Goal: Task Accomplishment & Management: Use online tool/utility

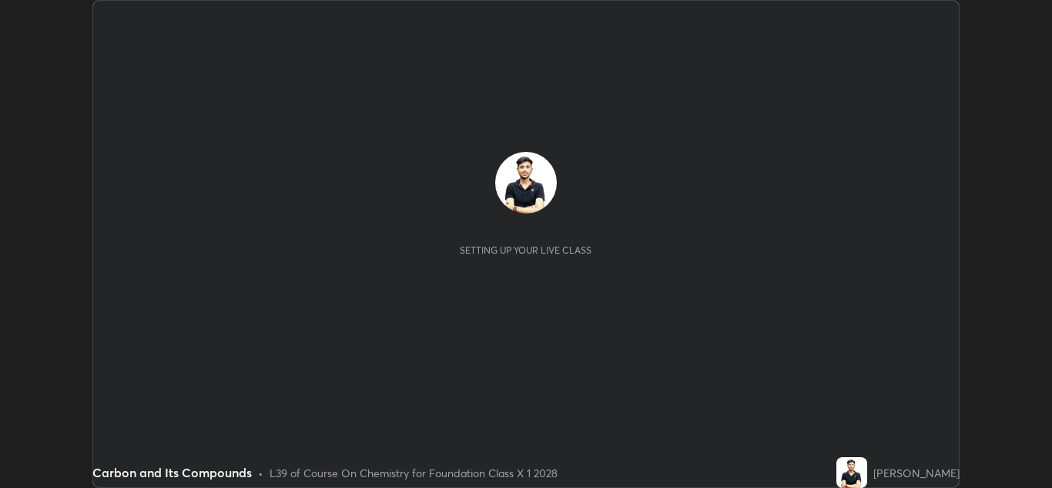
scroll to position [488, 1052]
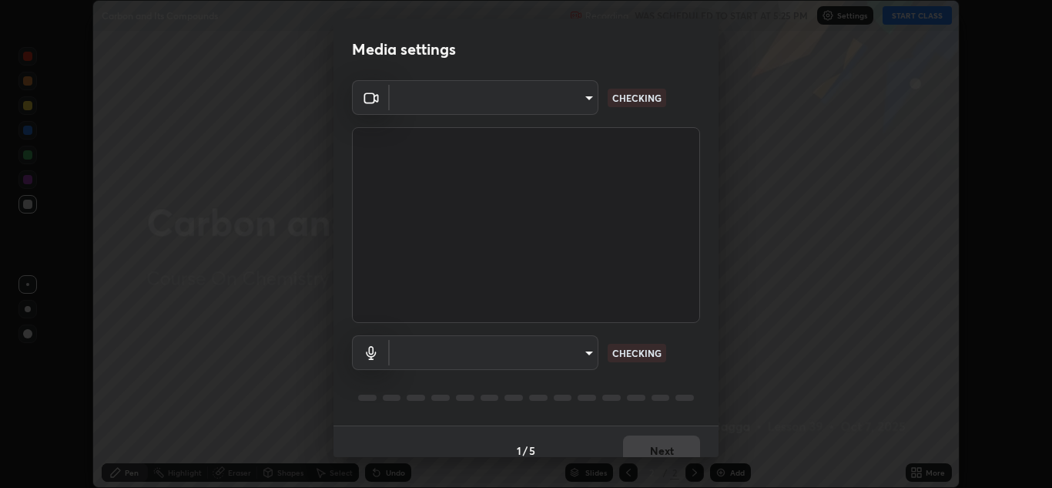
type input "a5fd4db2a2ff04be9e75800ceec395402009cfa99126b0c31c67d7c87717ec82"
type input "default"
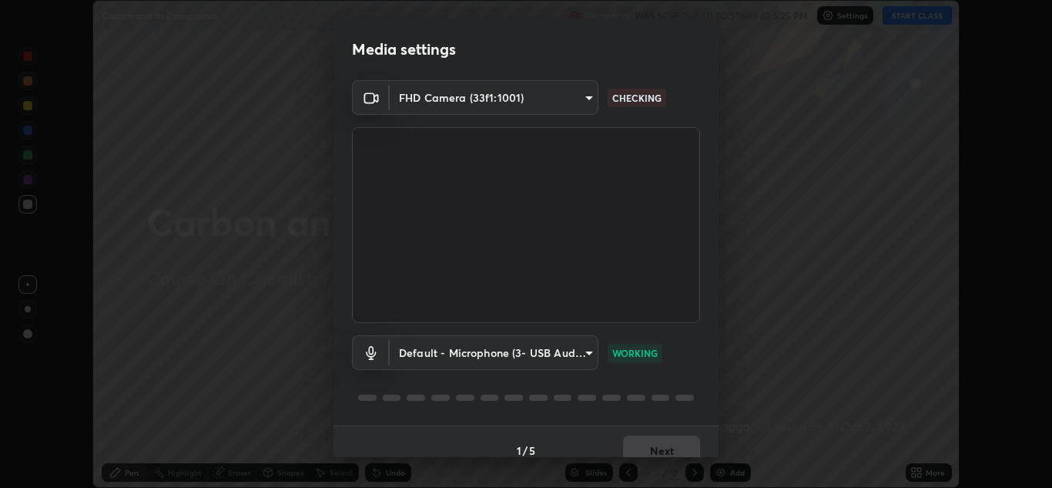
scroll to position [18, 0]
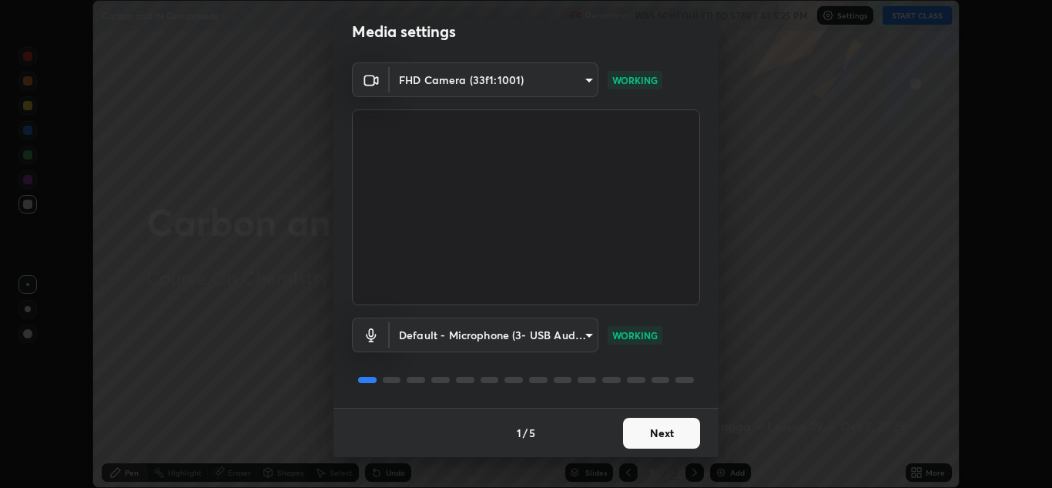
click at [672, 434] on button "Next" at bounding box center [661, 432] width 77 height 31
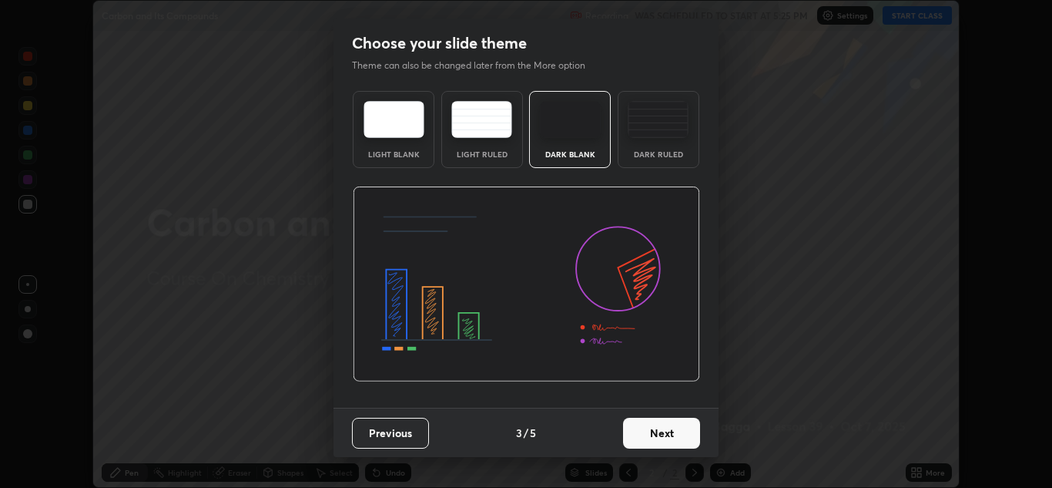
click at [673, 432] on button "Next" at bounding box center [661, 432] width 77 height 31
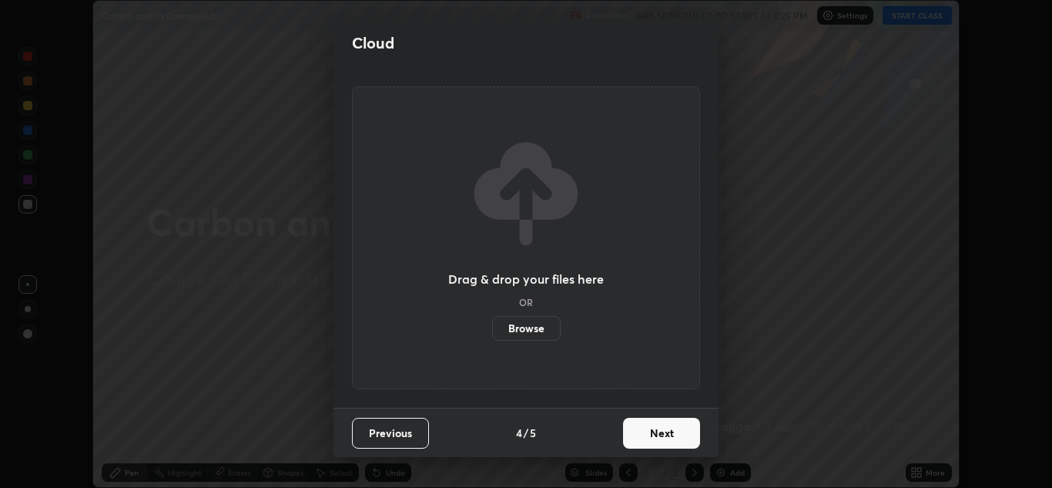
click at [679, 434] on button "Next" at bounding box center [661, 432] width 77 height 31
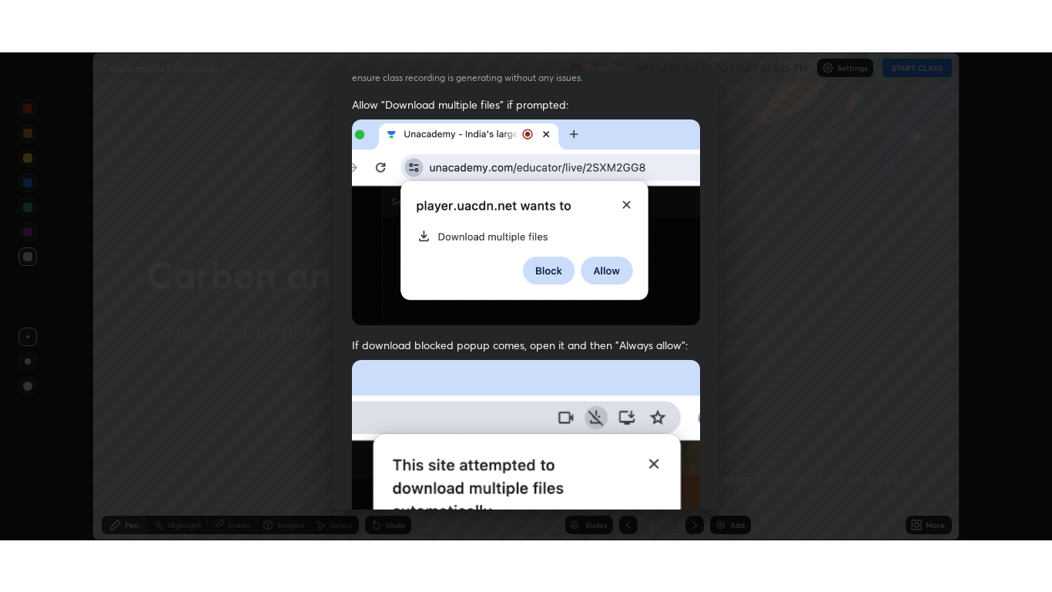
scroll to position [333, 0]
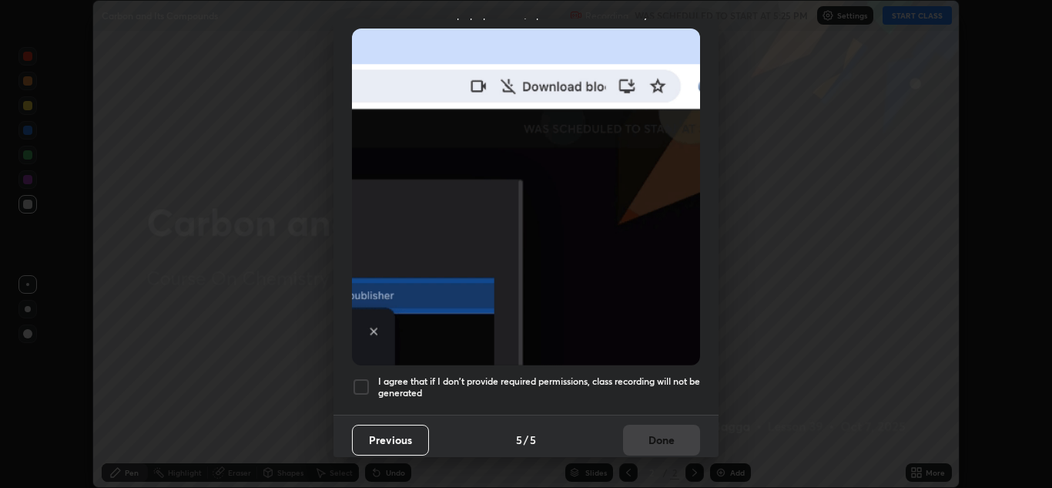
click at [362, 379] on div at bounding box center [361, 386] width 18 height 18
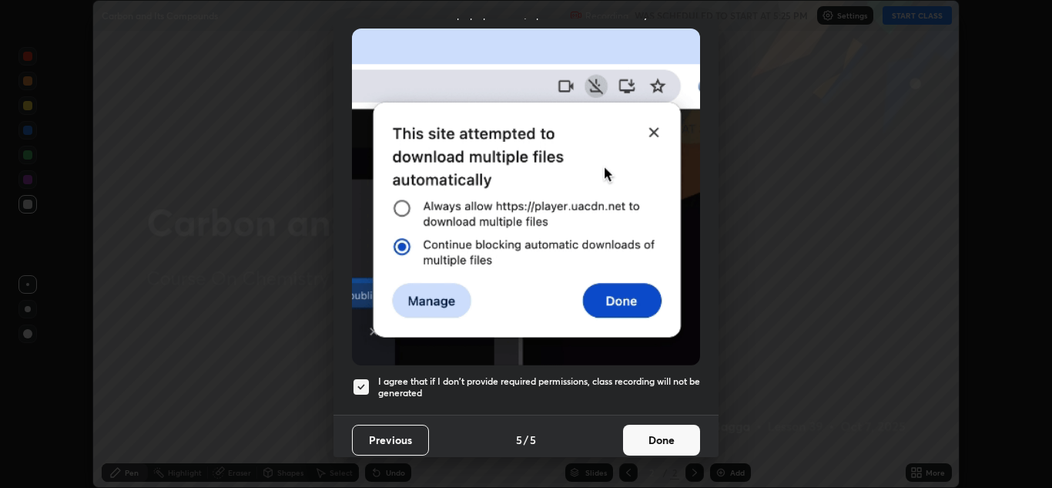
click at [652, 425] on button "Done" at bounding box center [661, 439] width 77 height 31
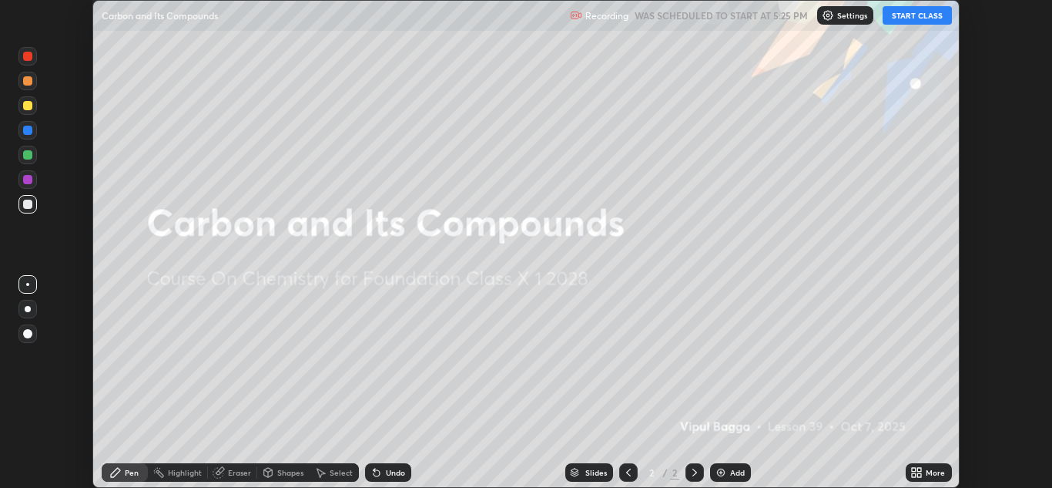
click at [905, 22] on button "START CLASS" at bounding box center [917, 15] width 69 height 18
click at [920, 469] on icon at bounding box center [919, 470] width 4 height 4
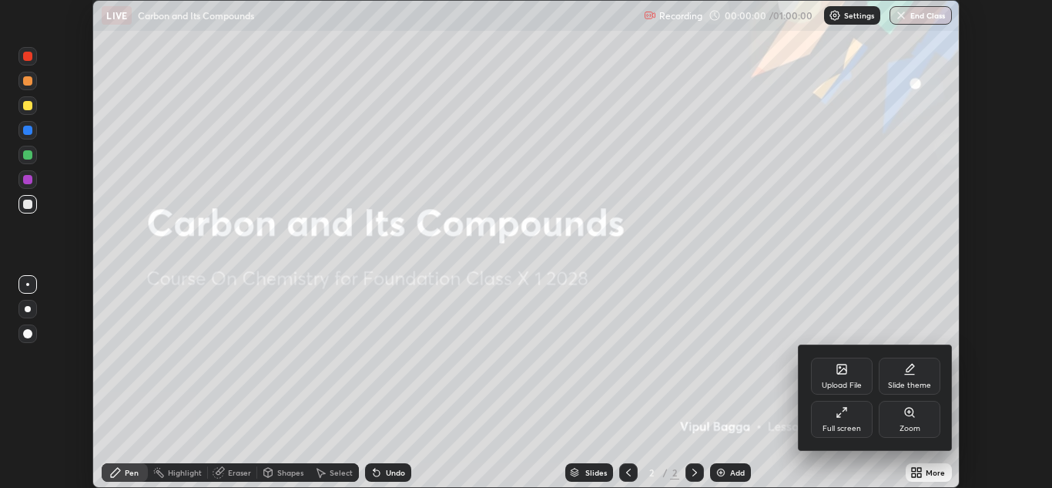
click at [832, 411] on div "Full screen" at bounding box center [842, 419] width 62 height 37
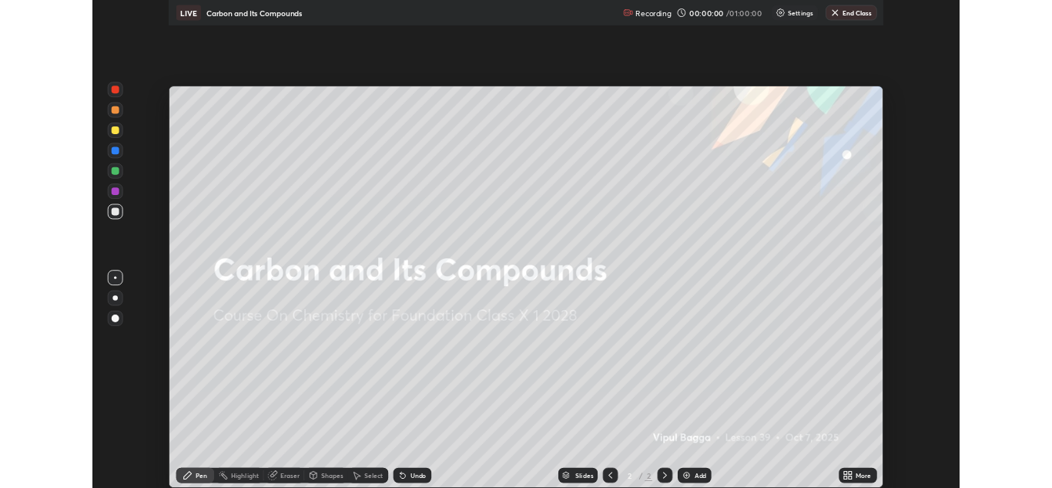
scroll to position [592, 1052]
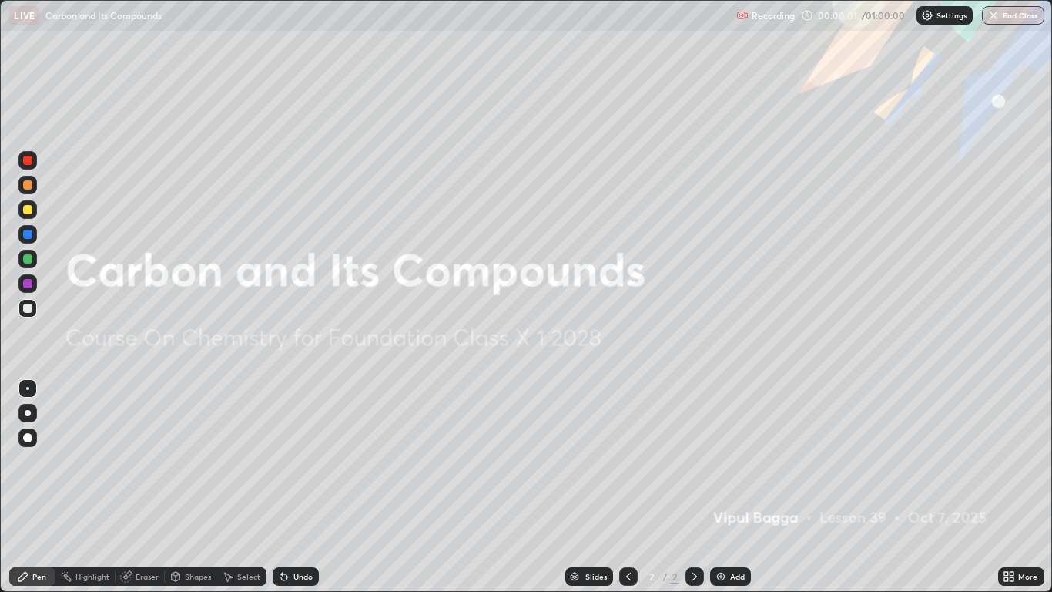
click at [731, 487] on div "Add" at bounding box center [737, 576] width 15 height 8
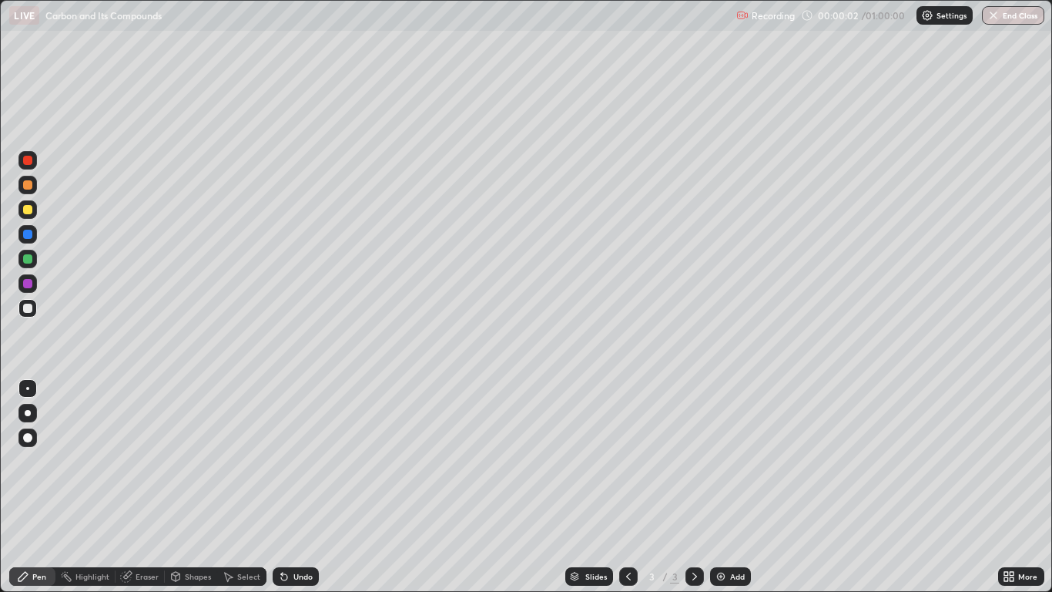
click at [27, 206] on div at bounding box center [27, 209] width 9 height 9
click at [23, 430] on div at bounding box center [27, 437] width 18 height 18
click at [28, 311] on div at bounding box center [27, 307] width 9 height 9
click at [27, 210] on div at bounding box center [27, 209] width 9 height 9
click at [193, 487] on div "Shapes" at bounding box center [198, 576] width 26 height 8
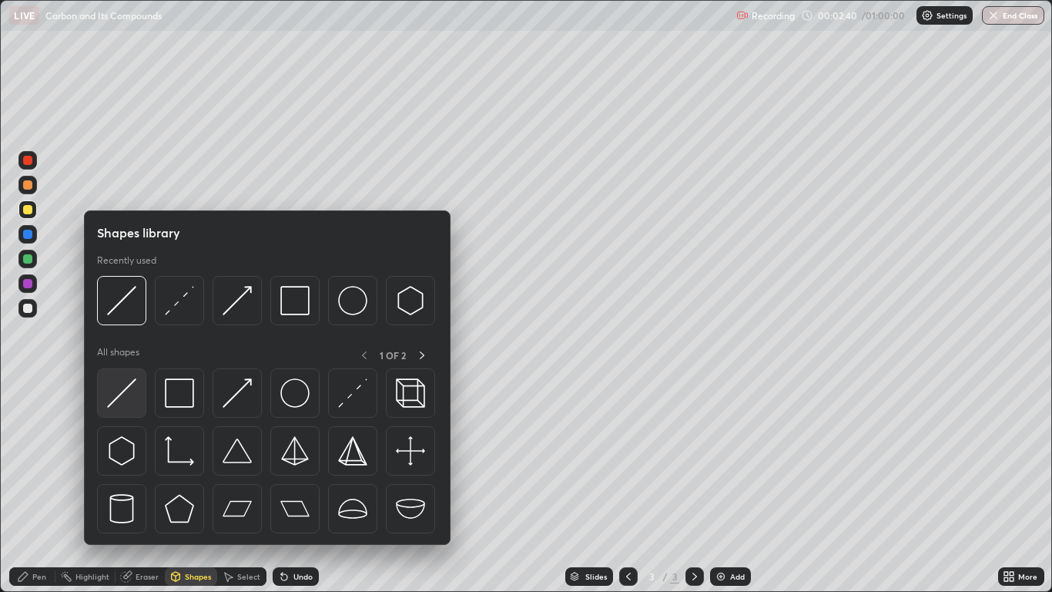
click at [121, 391] on img at bounding box center [121, 392] width 29 height 29
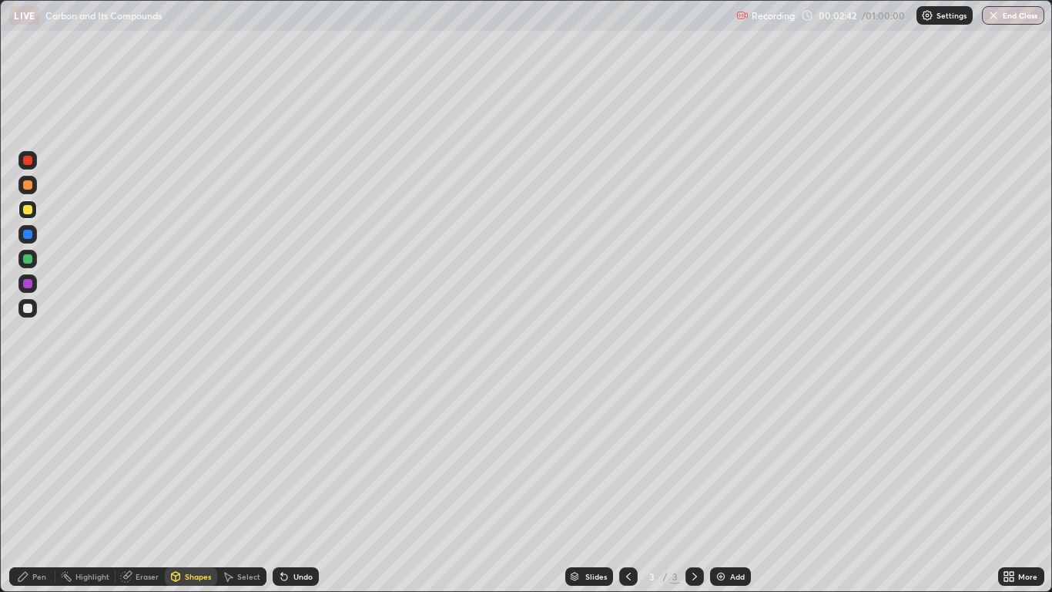
click at [45, 487] on div "Pen" at bounding box center [39, 576] width 14 height 8
click at [32, 303] on div at bounding box center [27, 308] width 18 height 18
click at [31, 307] on div at bounding box center [27, 307] width 9 height 9
click at [28, 487] on icon at bounding box center [22, 576] width 9 height 9
click at [28, 309] on div at bounding box center [27, 307] width 9 height 9
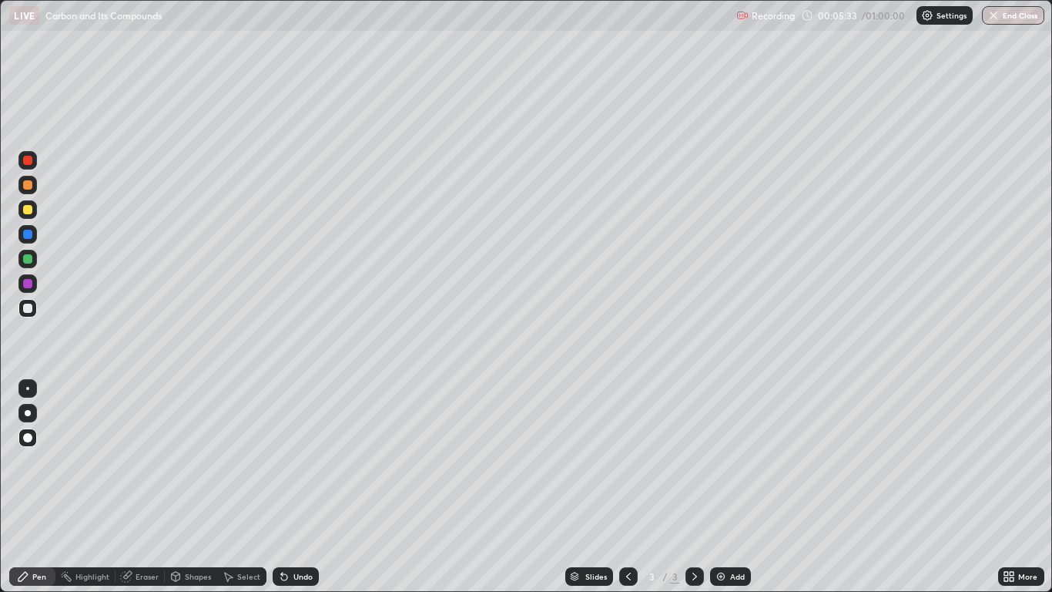
click at [39, 487] on div "Pen" at bounding box center [32, 576] width 46 height 18
click at [25, 305] on div at bounding box center [27, 307] width 9 height 9
click at [42, 487] on div "Pen" at bounding box center [39, 576] width 14 height 8
click at [28, 213] on div at bounding box center [27, 209] width 9 height 9
click at [25, 309] on div at bounding box center [27, 307] width 9 height 9
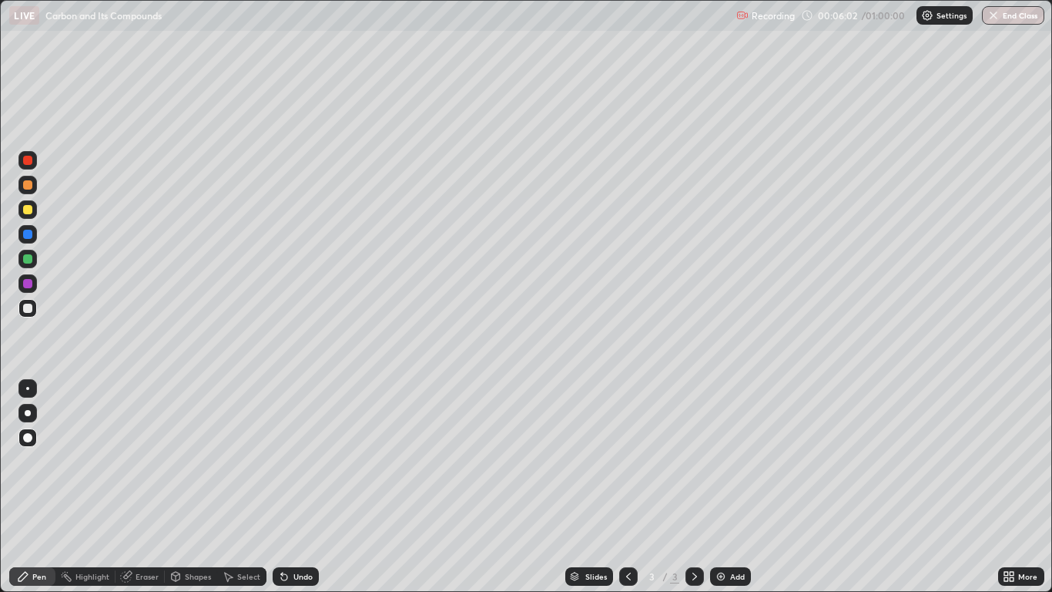
click at [299, 487] on div "Undo" at bounding box center [302, 576] width 19 height 8
click at [25, 309] on div at bounding box center [27, 307] width 9 height 9
click at [28, 283] on div at bounding box center [27, 283] width 9 height 9
click at [35, 310] on div at bounding box center [27, 308] width 18 height 18
click at [33, 260] on div at bounding box center [27, 259] width 18 height 18
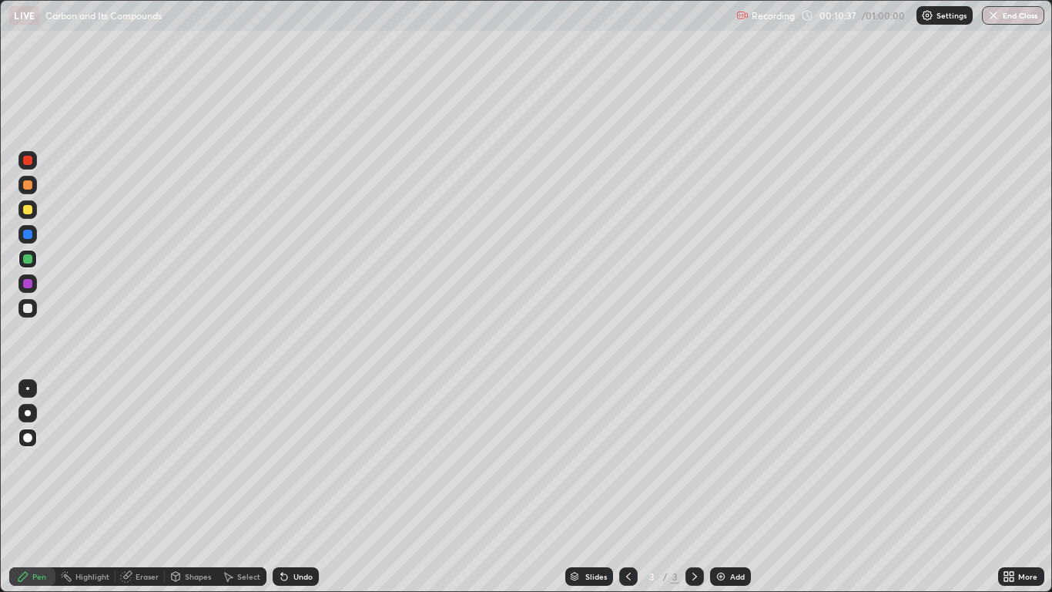
click at [41, 487] on div "Pen" at bounding box center [39, 576] width 14 height 8
click at [28, 287] on div at bounding box center [27, 283] width 9 height 9
click at [32, 309] on div at bounding box center [27, 307] width 9 height 9
click at [730, 487] on div "Add" at bounding box center [737, 576] width 15 height 8
click at [35, 487] on div "Pen" at bounding box center [39, 576] width 14 height 8
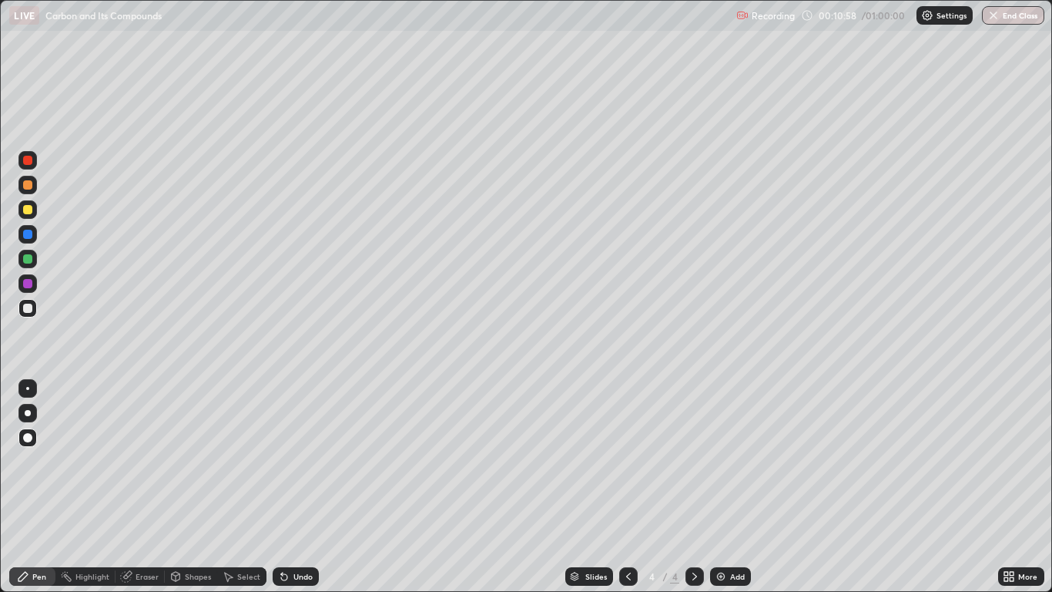
click at [294, 487] on div "Undo" at bounding box center [302, 576] width 19 height 8
click at [289, 487] on div "Undo" at bounding box center [296, 576] width 46 height 18
click at [294, 487] on div "Undo" at bounding box center [302, 576] width 19 height 8
click at [300, 487] on div "Undo" at bounding box center [296, 576] width 46 height 18
click at [299, 487] on div "Undo" at bounding box center [293, 576] width 52 height 31
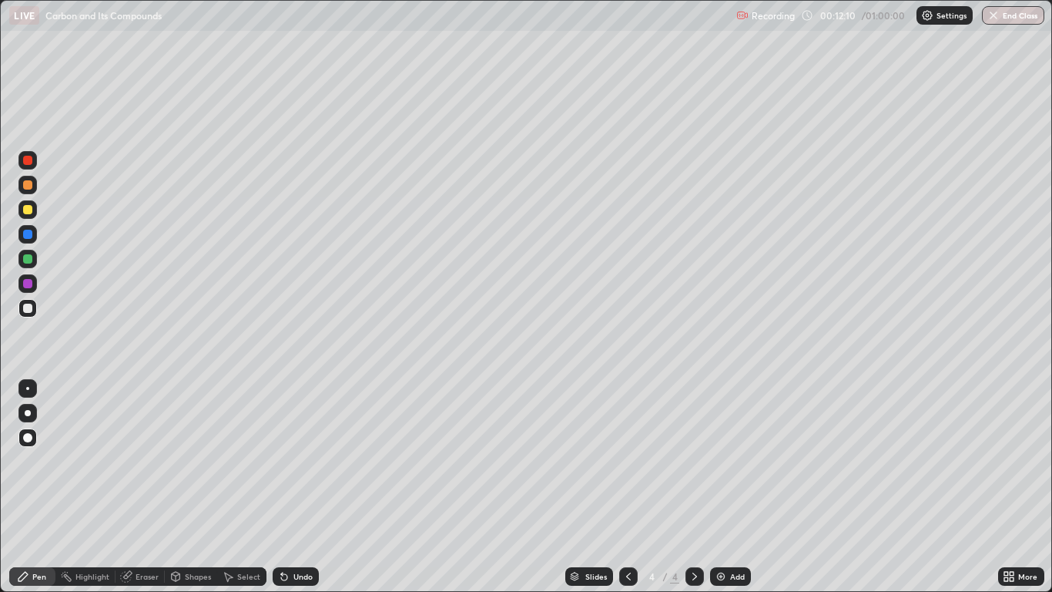
click at [27, 313] on div at bounding box center [27, 308] width 18 height 18
click at [27, 210] on div at bounding box center [27, 209] width 9 height 9
click at [303, 487] on div "Undo" at bounding box center [302, 576] width 19 height 8
click at [628, 487] on icon at bounding box center [628, 576] width 12 height 12
click at [694, 487] on icon at bounding box center [695, 576] width 12 height 12
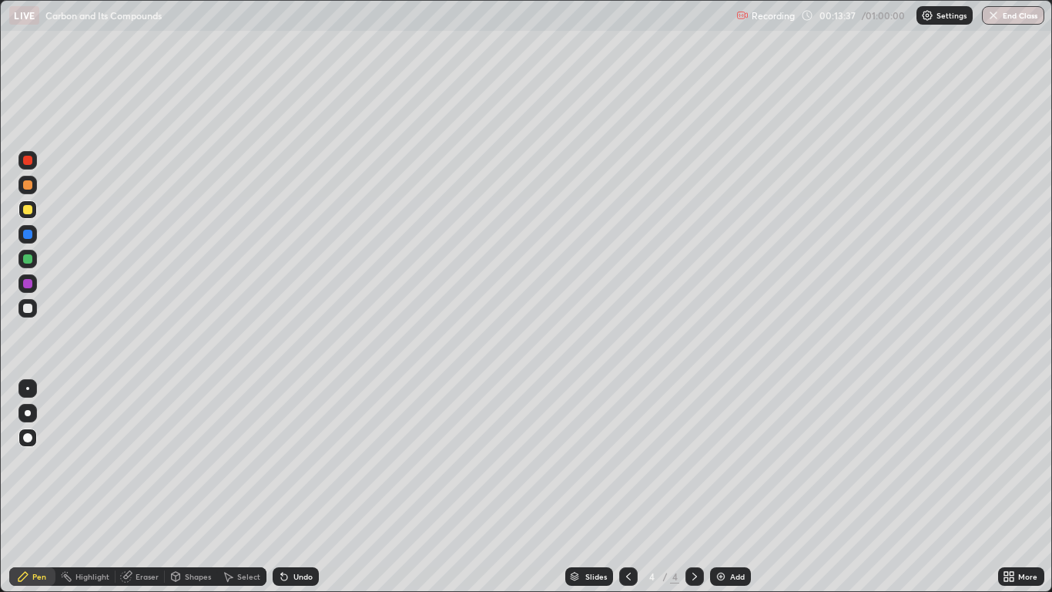
click at [726, 487] on img at bounding box center [721, 576] width 12 height 12
click at [28, 308] on div at bounding box center [27, 307] width 9 height 9
click at [38, 487] on div "Pen" at bounding box center [32, 576] width 46 height 18
click at [25, 312] on div at bounding box center [27, 307] width 9 height 9
click at [38, 487] on div "Pen" at bounding box center [39, 576] width 14 height 8
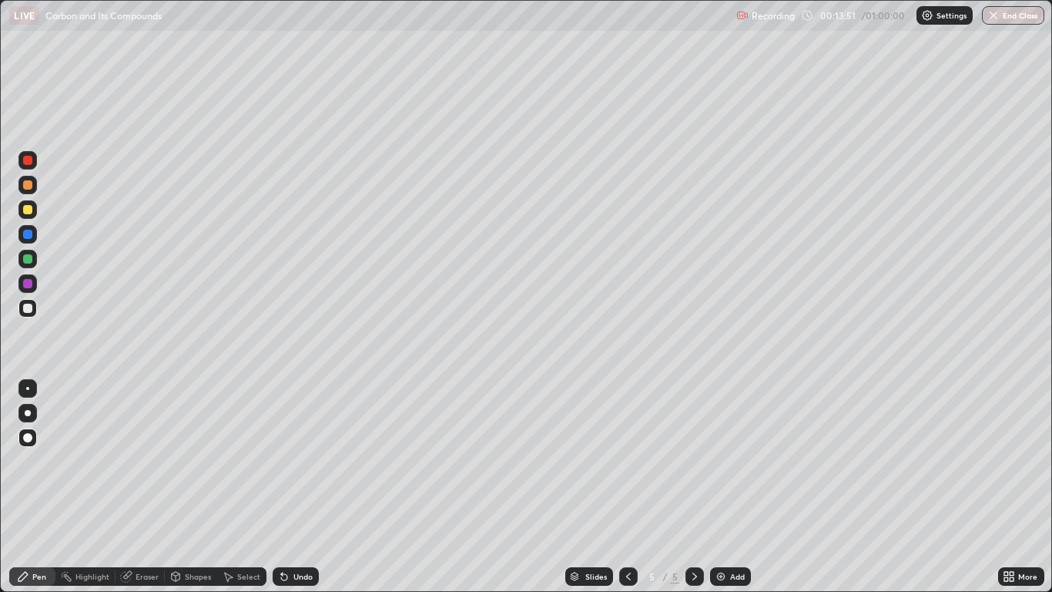
click at [28, 311] on div at bounding box center [27, 307] width 9 height 9
click at [39, 487] on div "Pen" at bounding box center [39, 576] width 14 height 8
click at [301, 487] on div "Undo" at bounding box center [302, 576] width 19 height 8
click at [303, 487] on div "Undo" at bounding box center [302, 576] width 19 height 8
click at [293, 487] on div "Undo" at bounding box center [302, 576] width 19 height 8
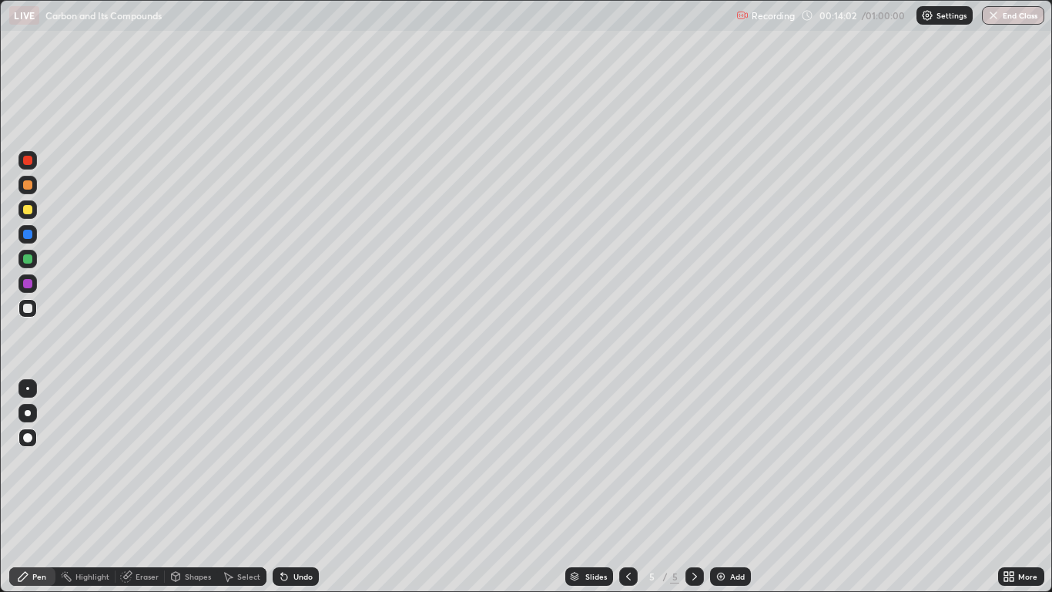
click at [281, 487] on icon at bounding box center [282, 573] width 2 height 2
click at [627, 487] on icon at bounding box center [628, 576] width 12 height 12
click at [635, 487] on div at bounding box center [628, 576] width 18 height 18
click at [693, 487] on icon at bounding box center [694, 576] width 5 height 8
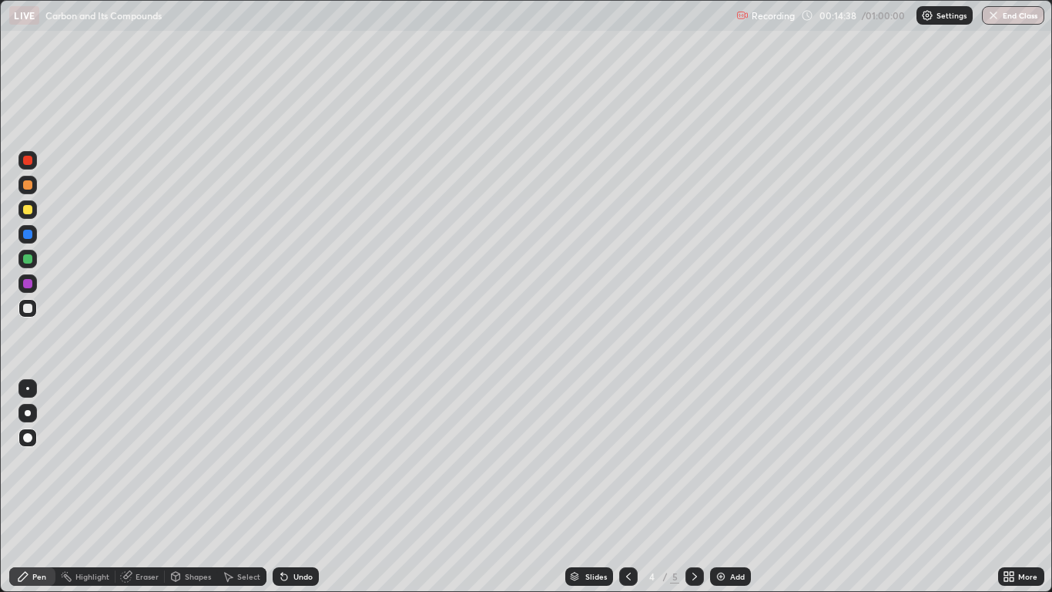
click at [692, 487] on icon at bounding box center [694, 576] width 5 height 8
click at [198, 487] on div "Shapes" at bounding box center [198, 576] width 26 height 8
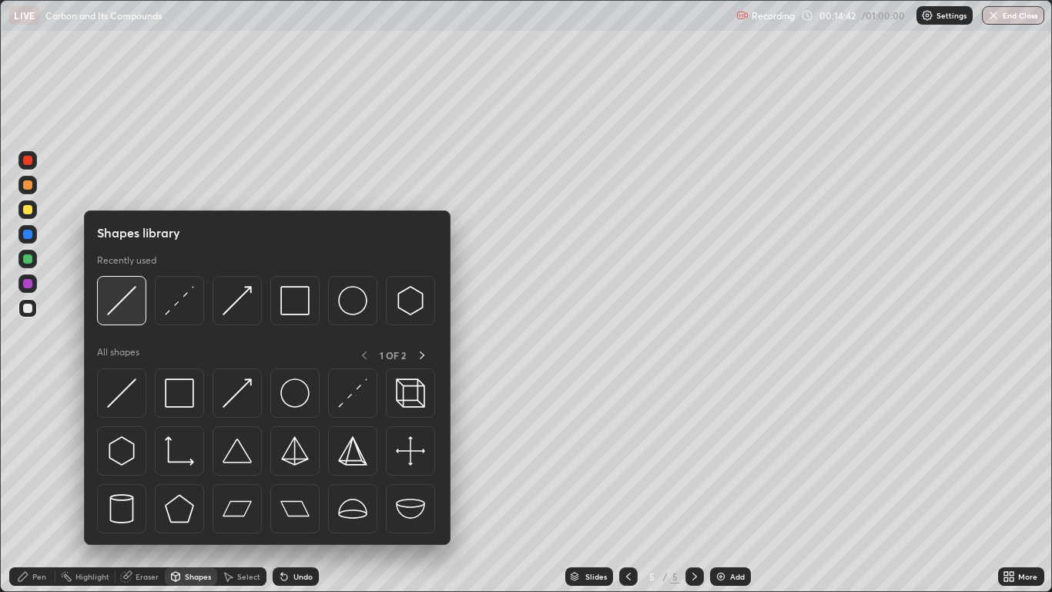
click at [123, 300] on img at bounding box center [121, 300] width 29 height 29
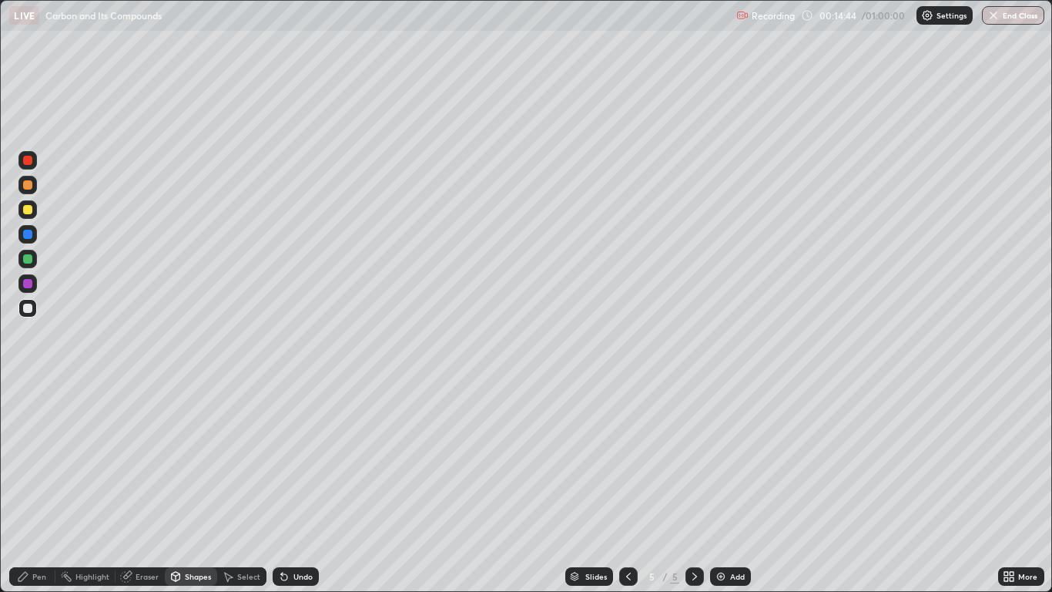
click at [46, 487] on div "Pen" at bounding box center [39, 576] width 14 height 8
click at [35, 211] on div at bounding box center [27, 209] width 18 height 18
click at [29, 438] on div at bounding box center [27, 437] width 9 height 9
click at [36, 487] on div "Pen" at bounding box center [32, 576] width 46 height 18
click at [25, 310] on div at bounding box center [27, 307] width 9 height 9
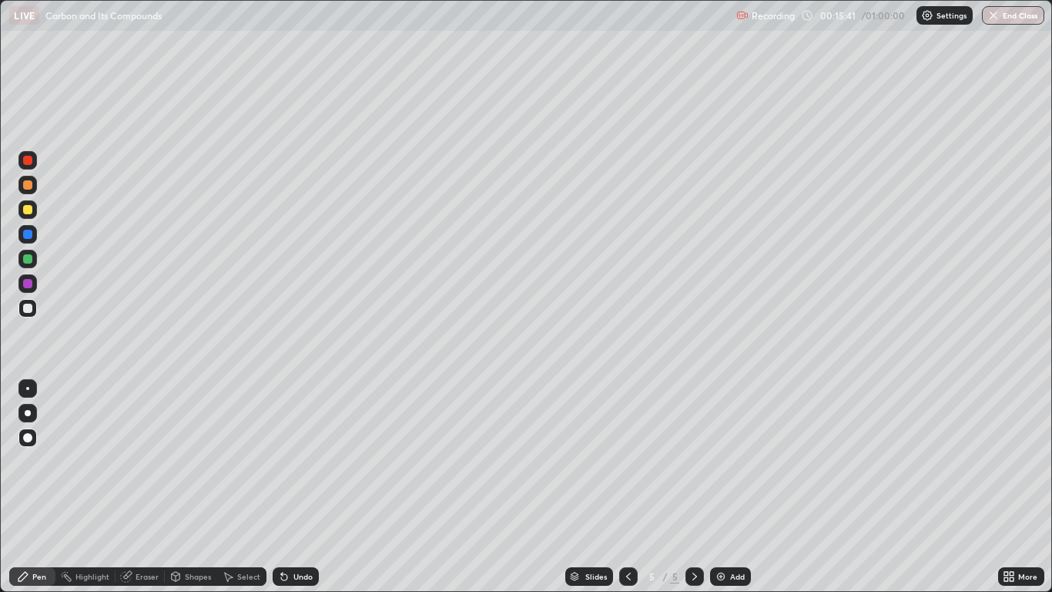
click at [47, 487] on div "Pen" at bounding box center [32, 576] width 46 height 18
click at [281, 487] on icon at bounding box center [282, 573] width 2 height 2
click at [22, 211] on div at bounding box center [27, 209] width 18 height 18
click at [25, 163] on div at bounding box center [27, 160] width 9 height 9
click at [303, 487] on div "Undo" at bounding box center [302, 576] width 19 height 8
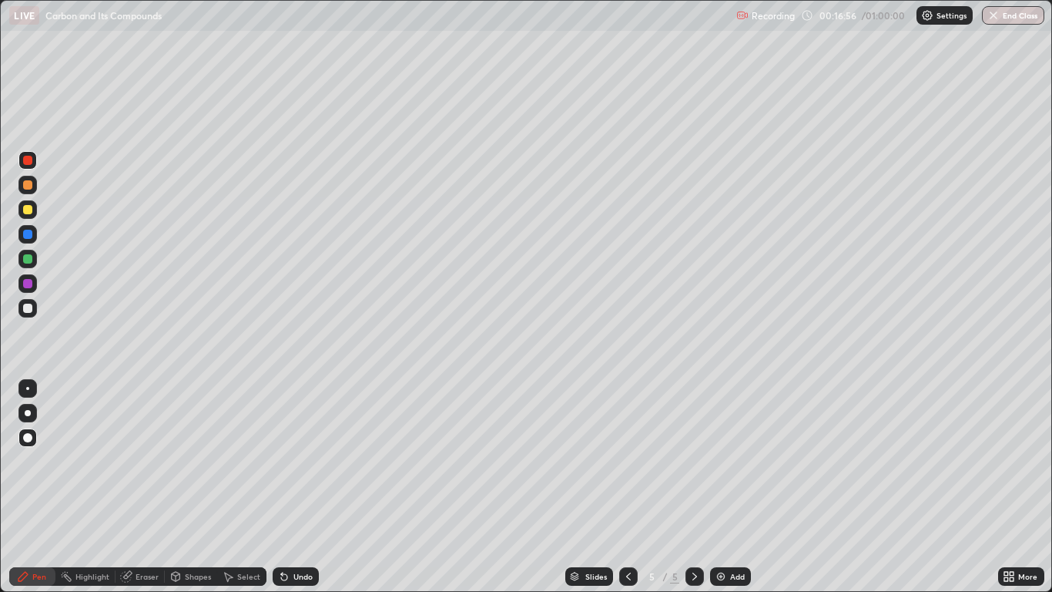
click at [42, 487] on div "Pen" at bounding box center [32, 576] width 46 height 18
click at [30, 310] on div at bounding box center [27, 307] width 9 height 9
click at [298, 487] on div "Undo" at bounding box center [302, 576] width 19 height 8
click at [303, 487] on div "Undo" at bounding box center [302, 576] width 19 height 8
click at [25, 310] on div at bounding box center [27, 307] width 9 height 9
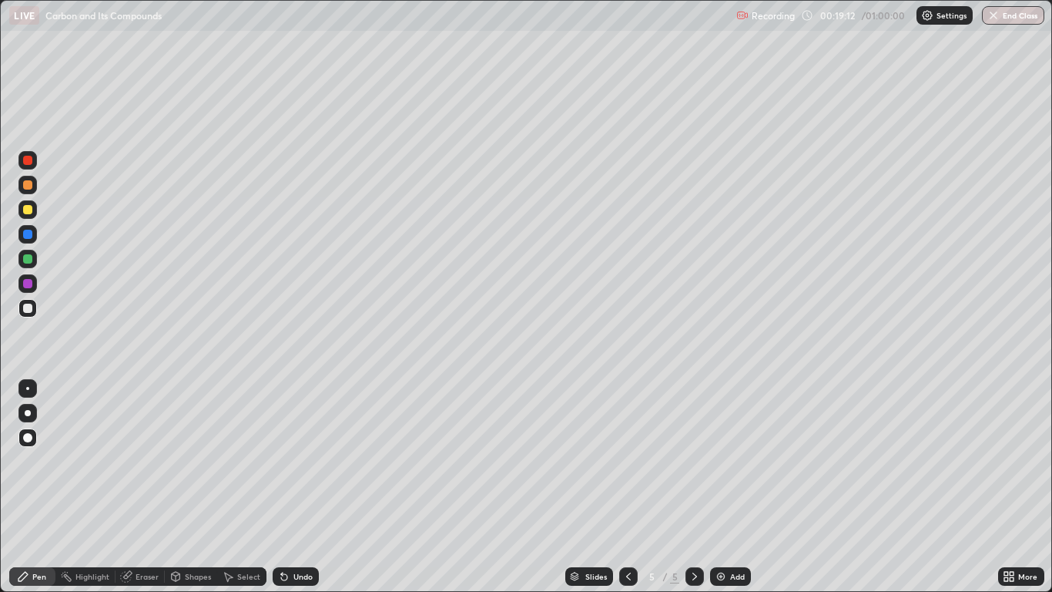
click at [36, 487] on div "Pen" at bounding box center [39, 576] width 14 height 8
click at [28, 316] on div at bounding box center [27, 308] width 18 height 18
click at [726, 487] on img at bounding box center [721, 576] width 12 height 12
click at [630, 487] on icon at bounding box center [628, 576] width 12 height 12
click at [694, 487] on icon at bounding box center [695, 576] width 12 height 12
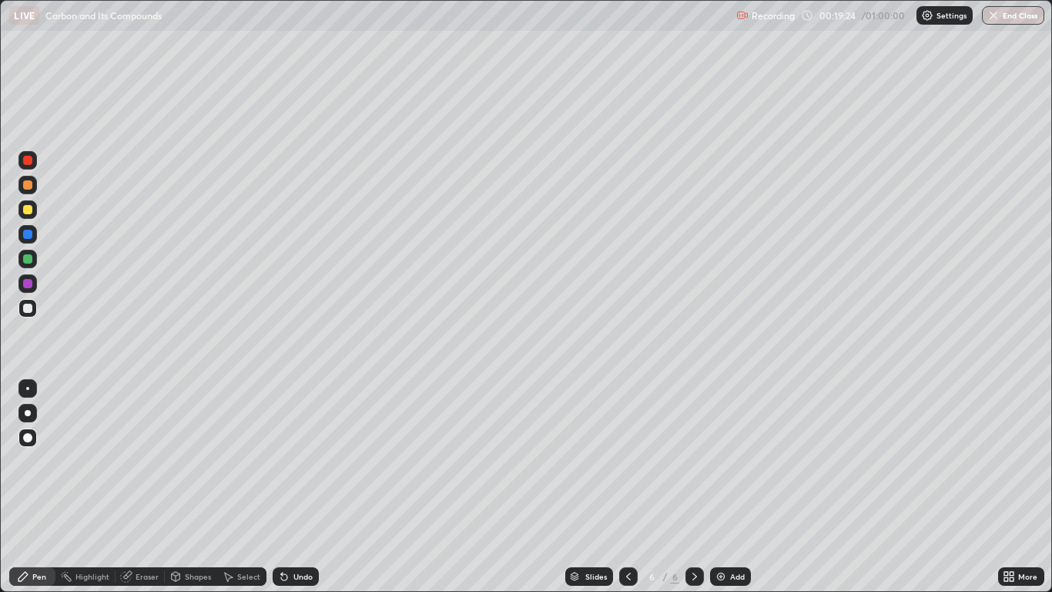
click at [301, 487] on div "Undo" at bounding box center [302, 576] width 19 height 8
click at [299, 487] on div "Undo" at bounding box center [296, 576] width 46 height 18
click at [296, 487] on div "Undo" at bounding box center [296, 576] width 46 height 18
click at [295, 487] on div "Undo" at bounding box center [296, 576] width 46 height 18
click at [296, 487] on div "Undo" at bounding box center [296, 576] width 46 height 18
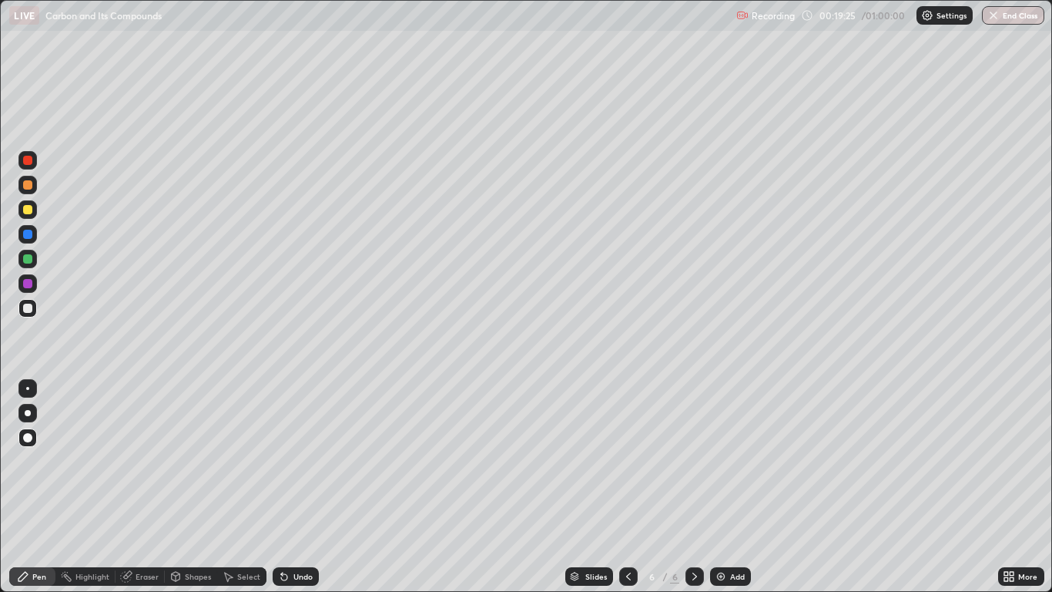
click at [296, 487] on div "Undo" at bounding box center [296, 576] width 46 height 18
click at [27, 186] on div at bounding box center [27, 184] width 9 height 9
click at [301, 487] on div "Undo" at bounding box center [302, 576] width 19 height 8
click at [42, 487] on div "Pen" at bounding box center [39, 576] width 14 height 8
click at [31, 309] on div at bounding box center [27, 307] width 9 height 9
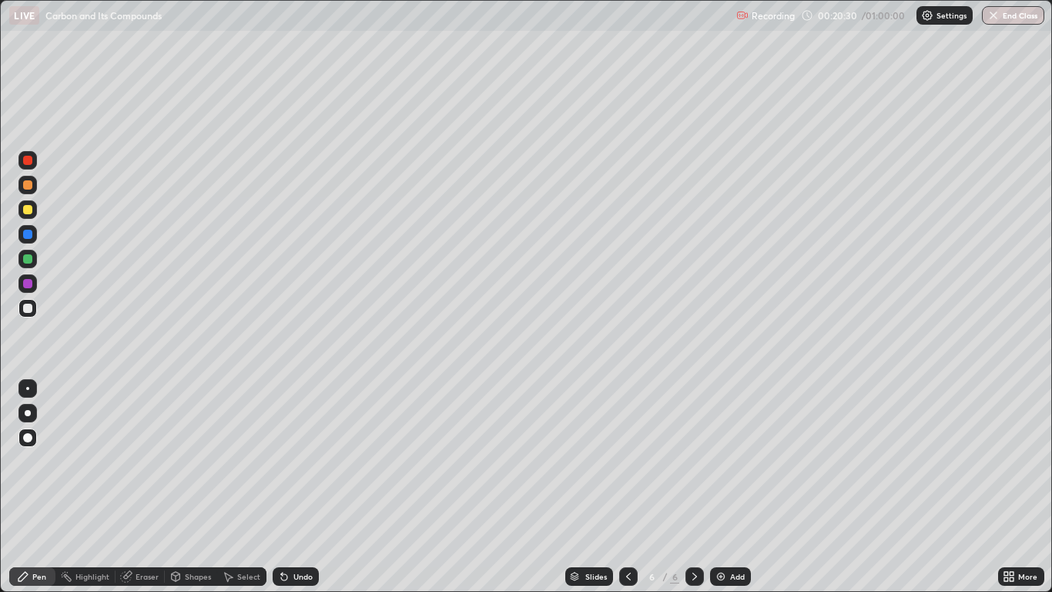
click at [26, 186] on div at bounding box center [27, 184] width 9 height 9
click at [32, 160] on div at bounding box center [27, 160] width 9 height 9
click at [34, 307] on div at bounding box center [27, 308] width 18 height 18
click at [25, 309] on div at bounding box center [27, 307] width 9 height 9
click at [35, 164] on div at bounding box center [27, 160] width 18 height 18
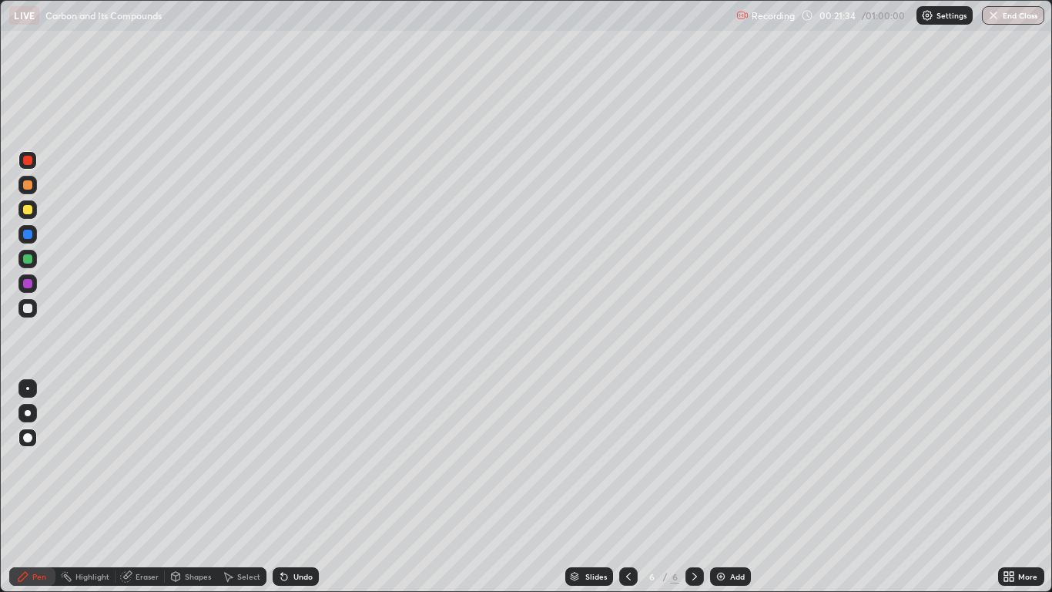
click at [293, 487] on div "Undo" at bounding box center [302, 576] width 19 height 8
click at [24, 307] on div at bounding box center [27, 307] width 9 height 9
click at [30, 437] on div at bounding box center [27, 437] width 9 height 9
click at [28, 310] on div at bounding box center [27, 307] width 9 height 9
click at [149, 487] on div "Eraser" at bounding box center [147, 576] width 23 height 8
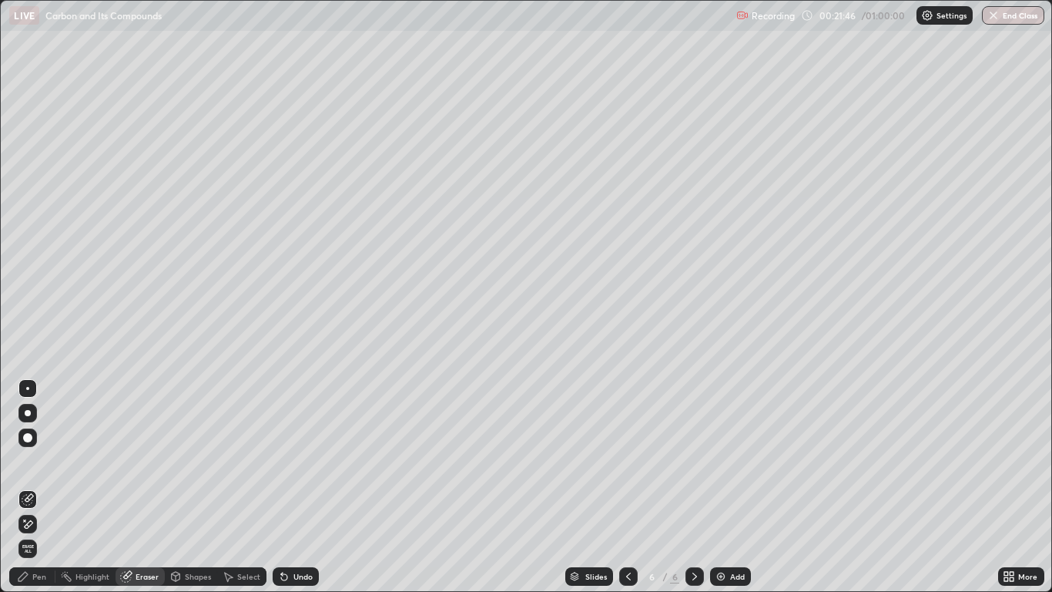
click at [33, 487] on icon at bounding box center [28, 524] width 12 height 13
click at [36, 487] on div "Pen" at bounding box center [39, 576] width 14 height 8
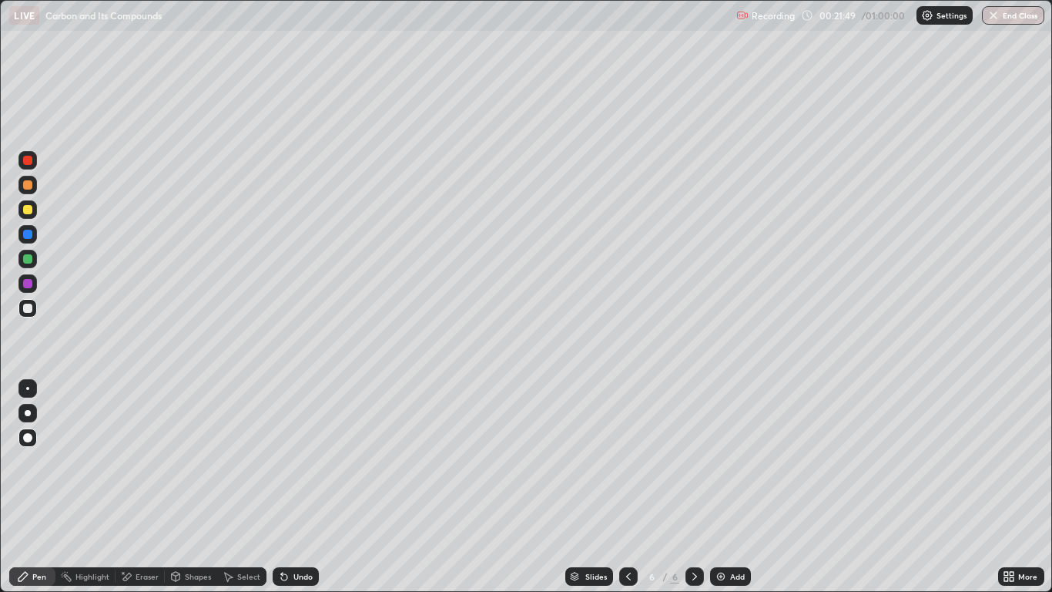
click at [24, 309] on div at bounding box center [27, 307] width 9 height 9
click at [27, 186] on div at bounding box center [27, 184] width 9 height 9
click at [299, 487] on div "Undo" at bounding box center [302, 576] width 19 height 8
click at [302, 487] on div "Undo" at bounding box center [296, 576] width 46 height 18
click at [36, 487] on div "Pen" at bounding box center [39, 576] width 14 height 8
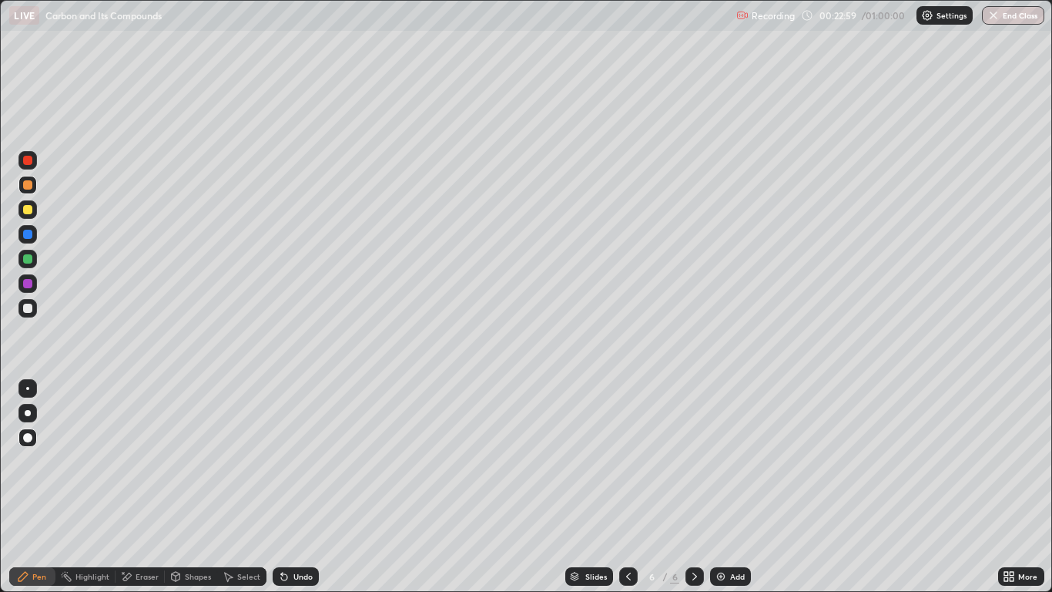
click at [27, 186] on div at bounding box center [27, 184] width 9 height 9
click at [27, 163] on div at bounding box center [27, 160] width 9 height 9
click at [28, 236] on div at bounding box center [27, 234] width 9 height 9
click at [300, 487] on div "Undo" at bounding box center [296, 576] width 46 height 18
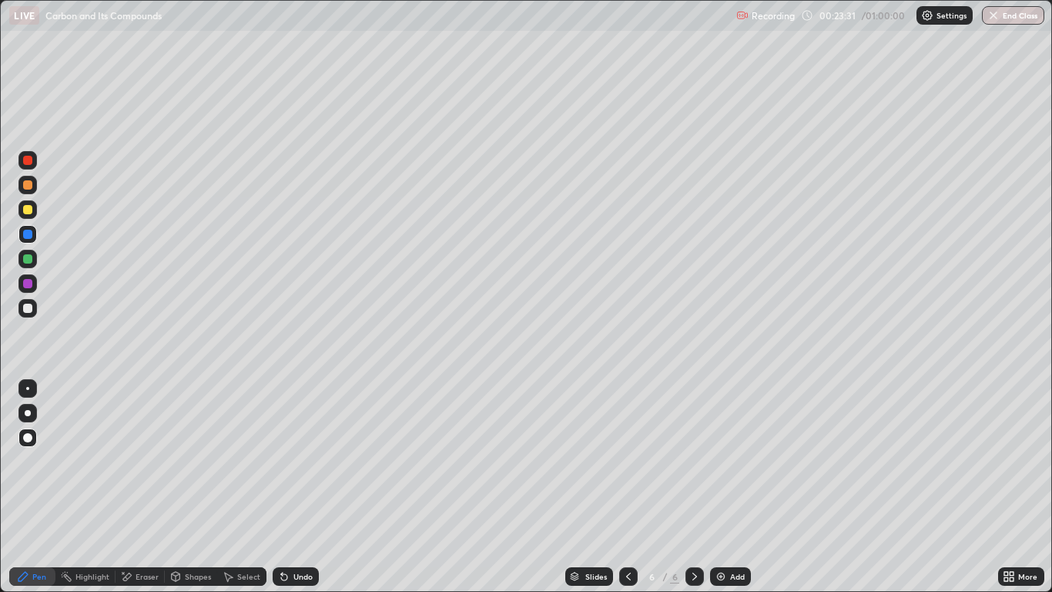
click at [298, 487] on div "Undo" at bounding box center [302, 576] width 19 height 8
click at [299, 487] on div "Undo" at bounding box center [302, 576] width 19 height 8
click at [299, 487] on div "Undo" at bounding box center [296, 576] width 46 height 18
click at [26, 310] on div at bounding box center [27, 307] width 9 height 9
click at [36, 487] on div "Pen" at bounding box center [39, 576] width 14 height 8
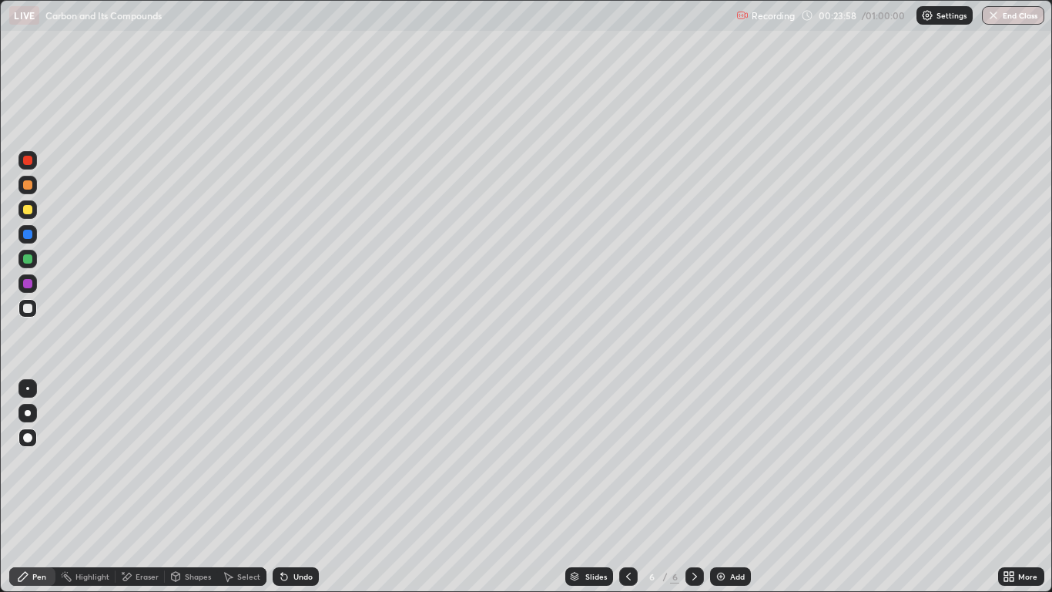
click at [299, 487] on div "Undo" at bounding box center [302, 576] width 19 height 8
click at [300, 487] on div "Undo" at bounding box center [302, 576] width 19 height 8
click at [300, 487] on div "Undo" at bounding box center [296, 576] width 46 height 18
click at [299, 487] on div "Undo" at bounding box center [296, 576] width 46 height 18
click at [291, 487] on div "Undo" at bounding box center [296, 576] width 46 height 18
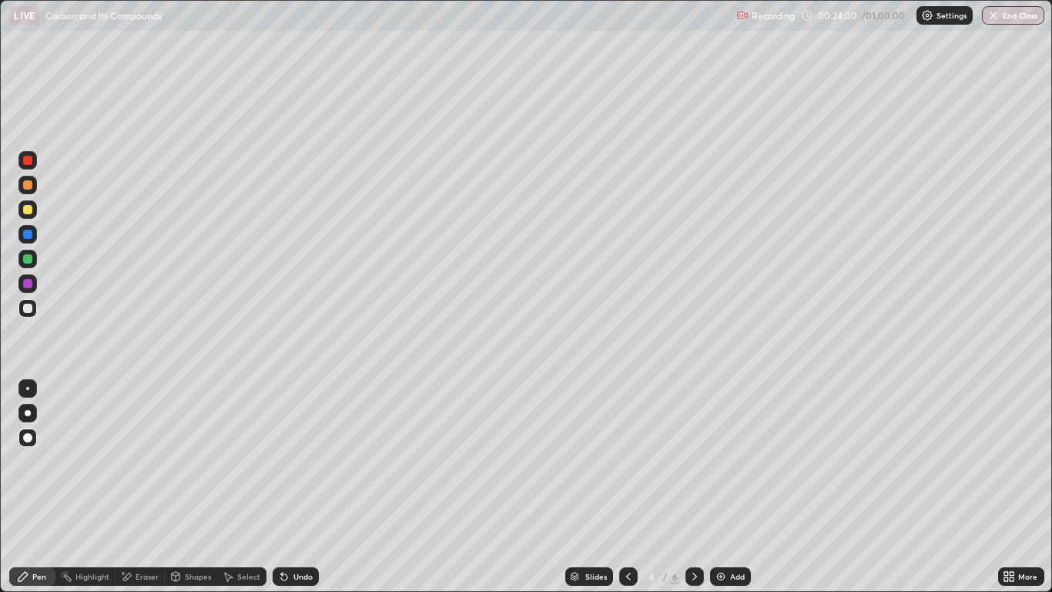
click at [25, 232] on div at bounding box center [27, 234] width 9 height 9
click at [28, 307] on div at bounding box center [27, 307] width 9 height 9
click at [281, 487] on icon at bounding box center [282, 573] width 2 height 2
click at [289, 487] on div "Undo" at bounding box center [296, 576] width 46 height 18
click at [288, 487] on icon at bounding box center [284, 576] width 12 height 12
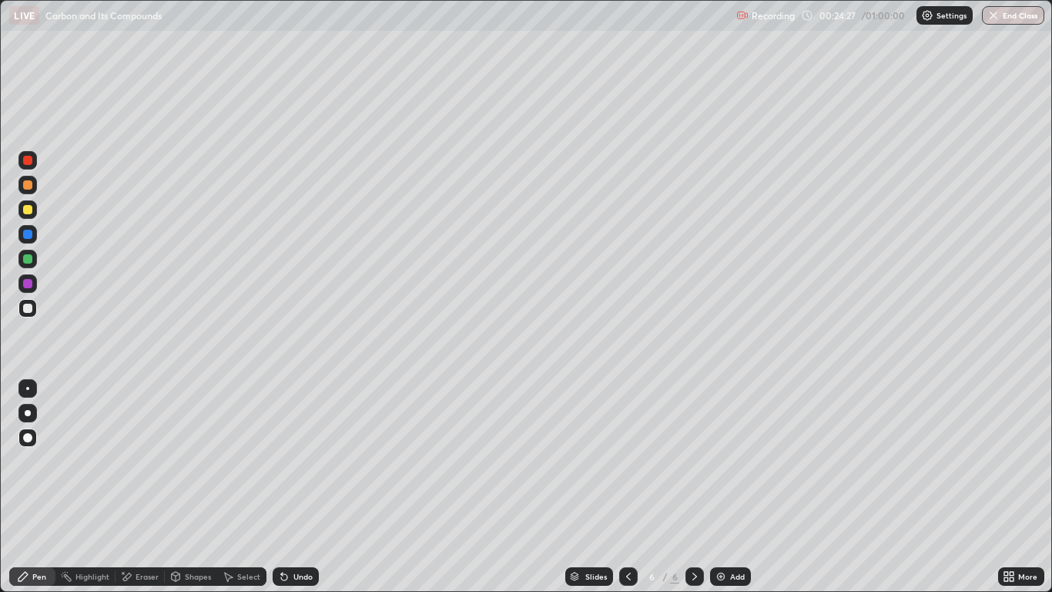
click at [287, 487] on icon at bounding box center [284, 576] width 12 height 12
click at [289, 487] on div "Undo" at bounding box center [296, 576] width 46 height 18
click at [283, 487] on icon at bounding box center [284, 577] width 6 height 6
click at [281, 487] on icon at bounding box center [282, 573] width 2 height 2
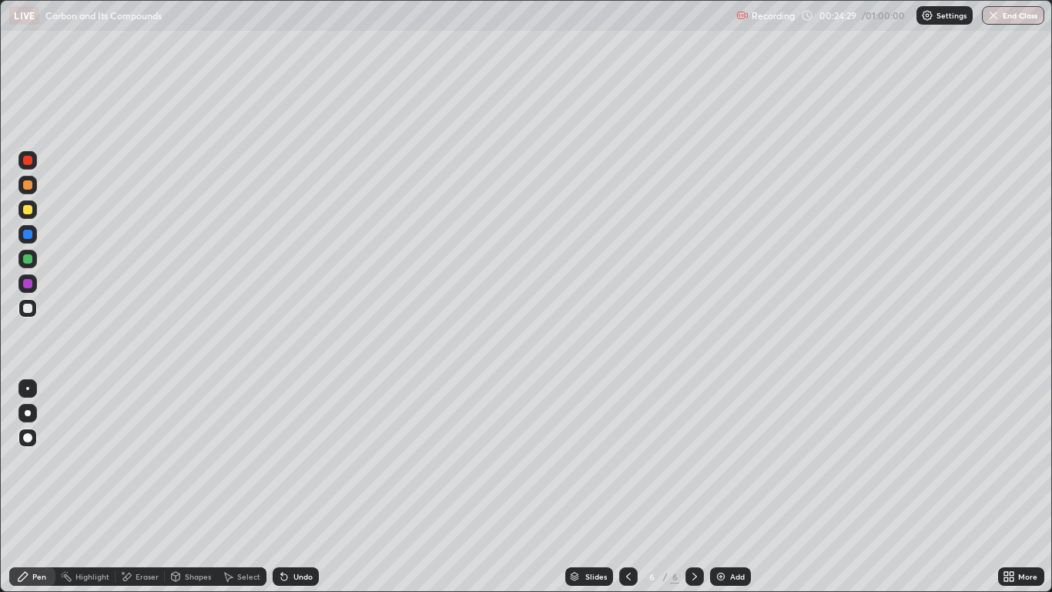
click at [281, 487] on icon at bounding box center [282, 573] width 2 height 2
click at [284, 487] on div "Undo" at bounding box center [296, 576] width 46 height 18
click at [140, 487] on div "Eraser" at bounding box center [147, 576] width 23 height 8
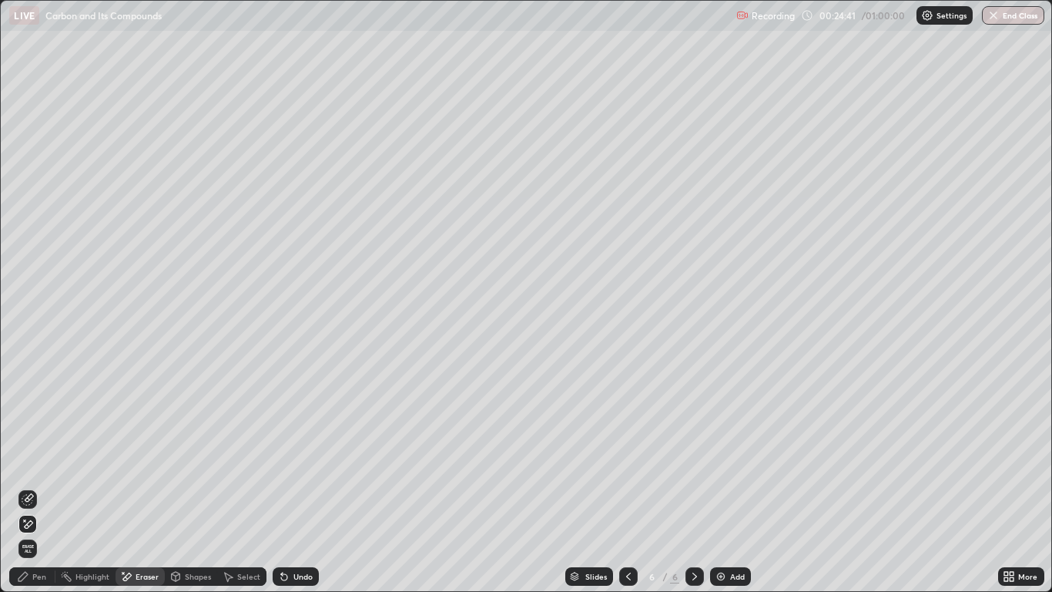
click at [42, 487] on div "Pen" at bounding box center [32, 576] width 46 height 18
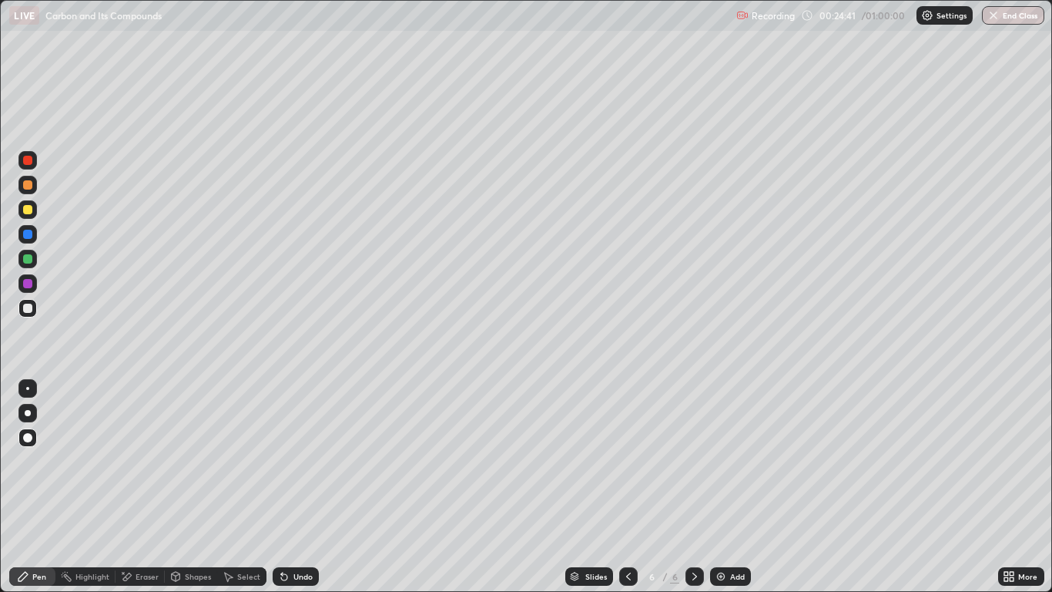
click at [27, 256] on div at bounding box center [27, 258] width 9 height 9
click at [142, 487] on div "Eraser" at bounding box center [147, 576] width 23 height 8
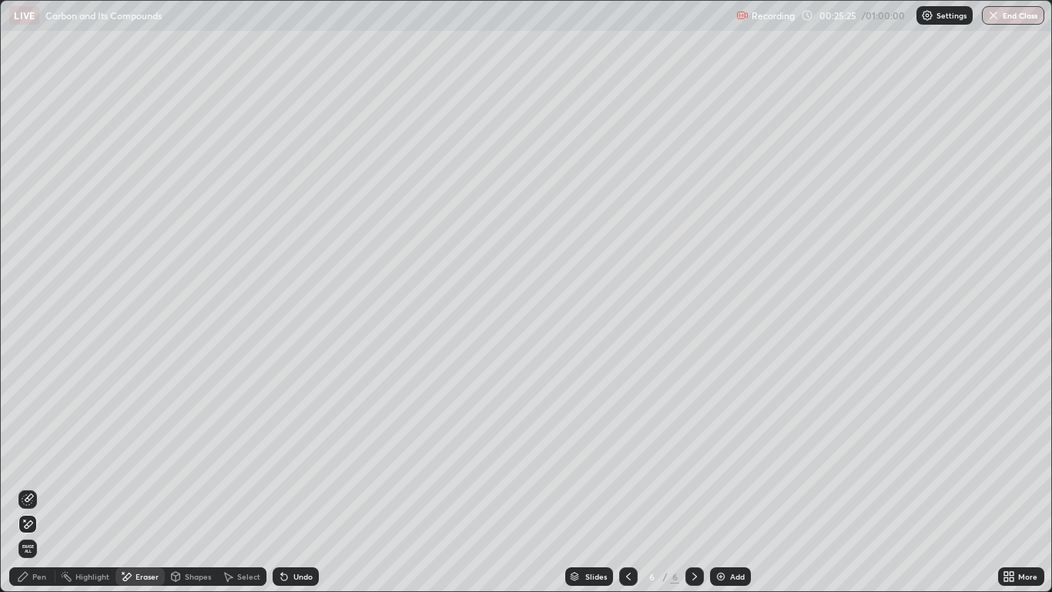
click at [41, 487] on div "Pen" at bounding box center [39, 576] width 14 height 8
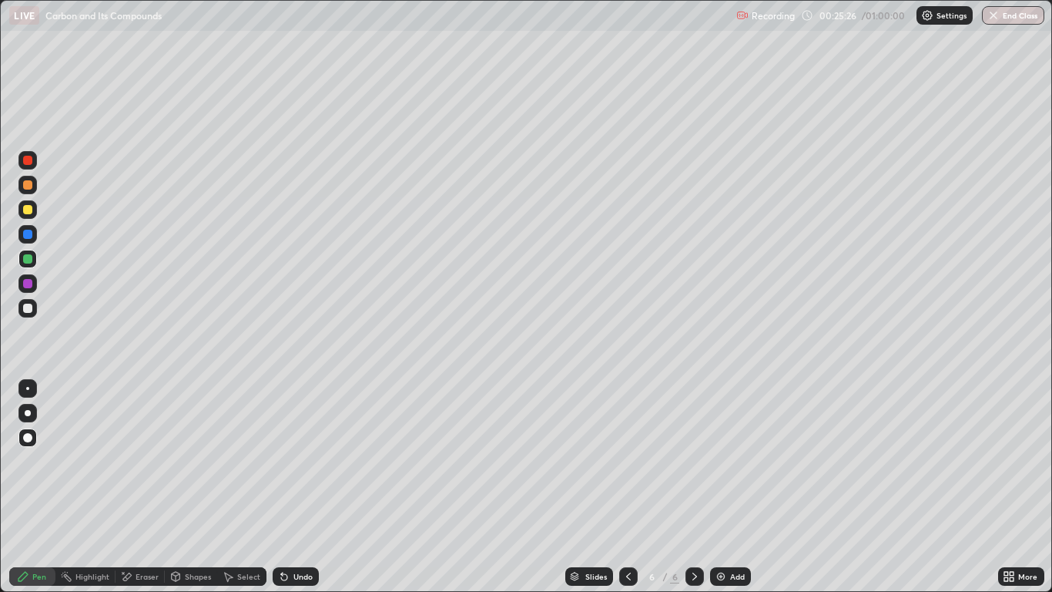
click at [29, 309] on div at bounding box center [27, 307] width 9 height 9
click at [35, 306] on div at bounding box center [27, 308] width 18 height 18
click at [28, 309] on div at bounding box center [27, 307] width 9 height 9
click at [27, 187] on div at bounding box center [27, 184] width 9 height 9
click at [28, 234] on div at bounding box center [27, 234] width 9 height 9
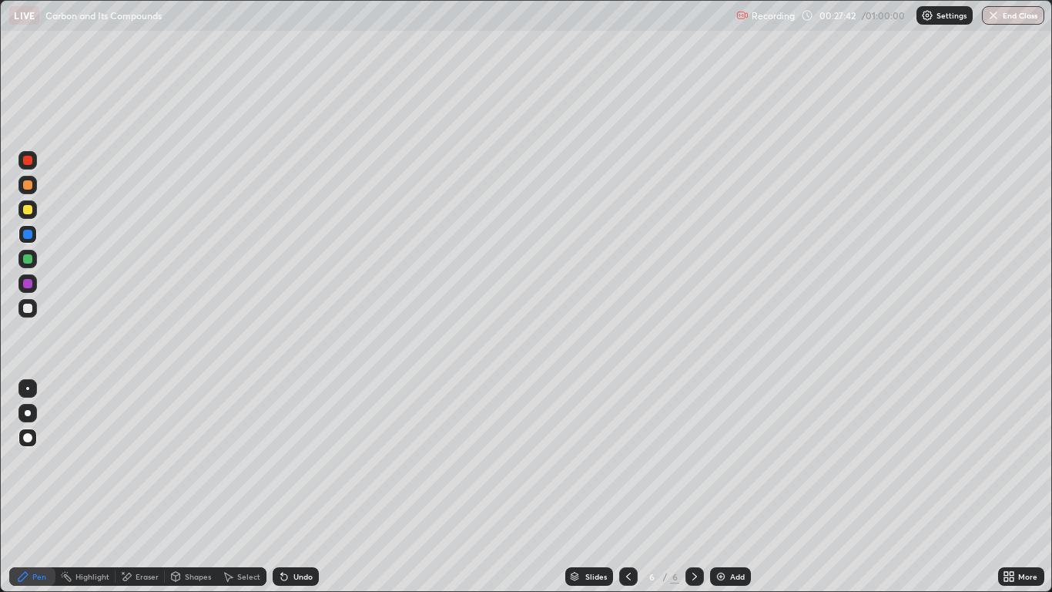
click at [148, 487] on div "Eraser" at bounding box center [147, 576] width 23 height 8
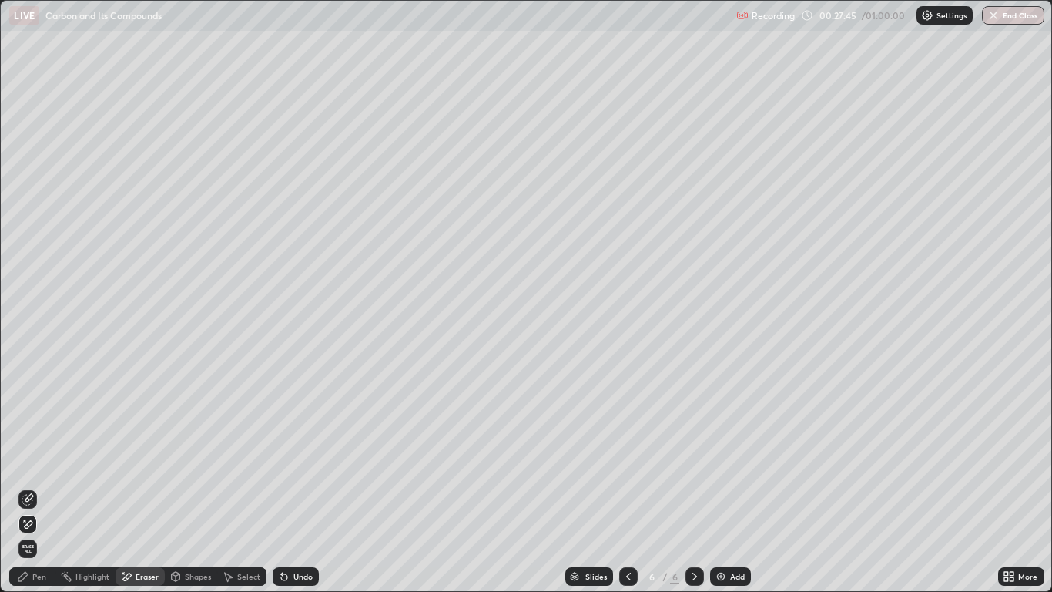
click at [37, 487] on div "Pen" at bounding box center [39, 576] width 14 height 8
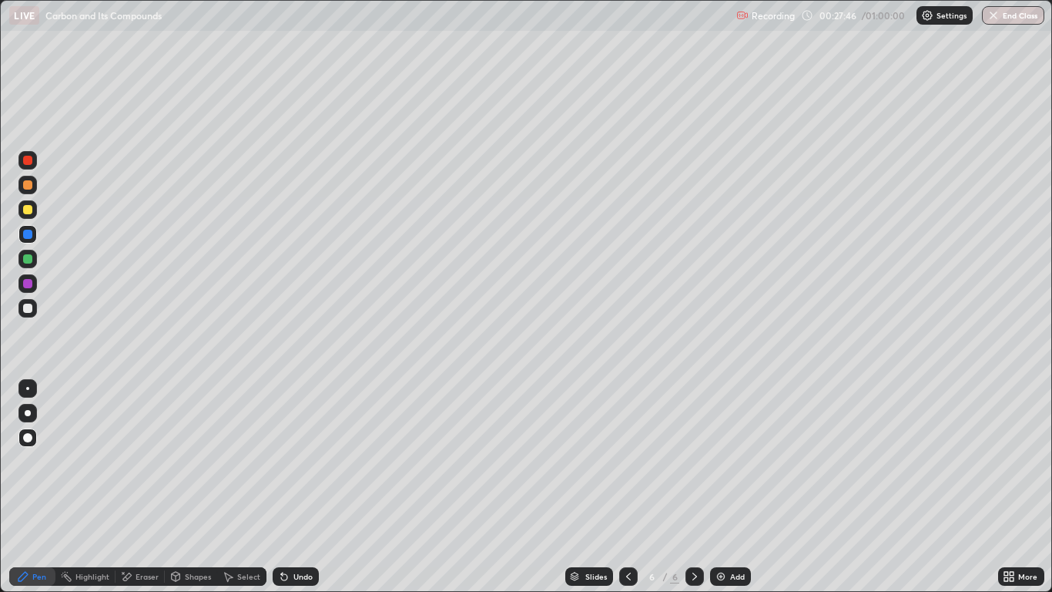
click at [28, 308] on div at bounding box center [27, 307] width 9 height 9
click at [730, 487] on div "Add" at bounding box center [737, 576] width 15 height 8
click at [195, 487] on div "Shapes" at bounding box center [198, 576] width 26 height 8
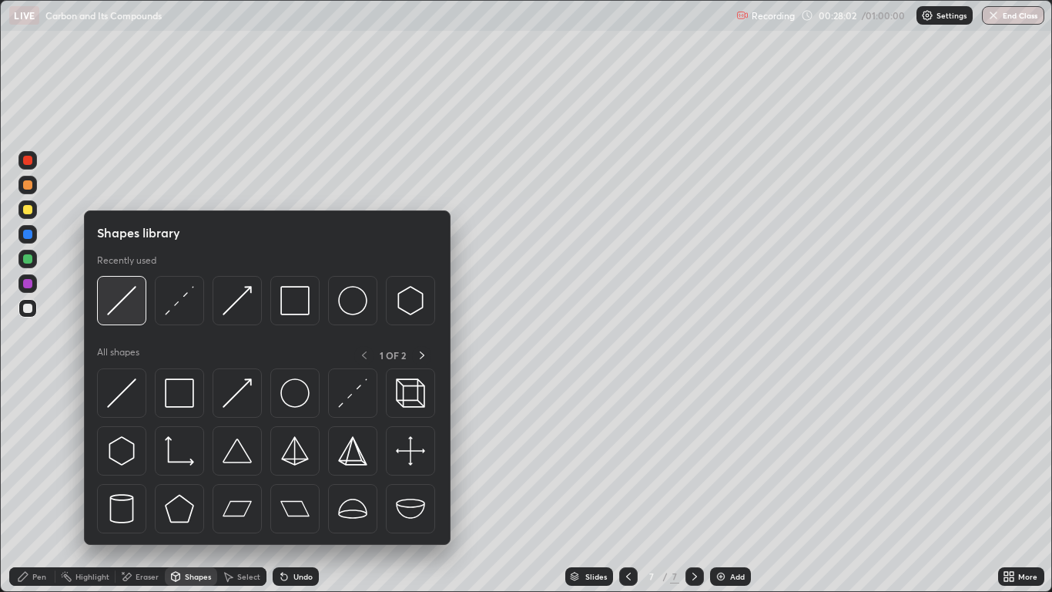
click at [122, 303] on img at bounding box center [121, 300] width 29 height 29
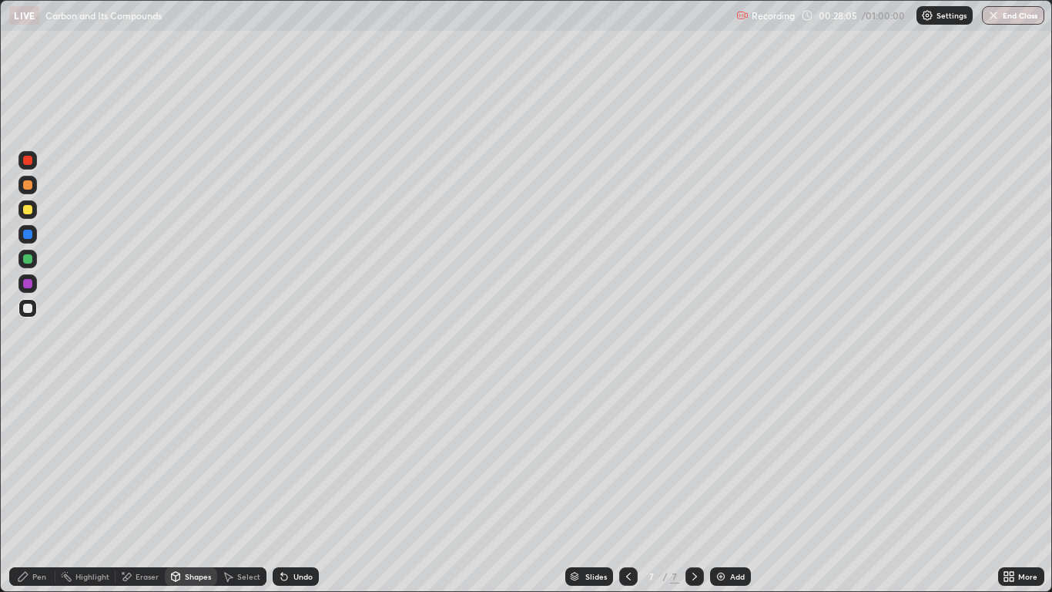
click at [39, 487] on div "Pen" at bounding box center [39, 576] width 14 height 8
click at [34, 211] on div at bounding box center [27, 209] width 18 height 18
click at [28, 234] on div at bounding box center [27, 234] width 9 height 9
click at [29, 308] on div at bounding box center [27, 307] width 9 height 9
click at [30, 487] on div "Pen" at bounding box center [32, 576] width 46 height 18
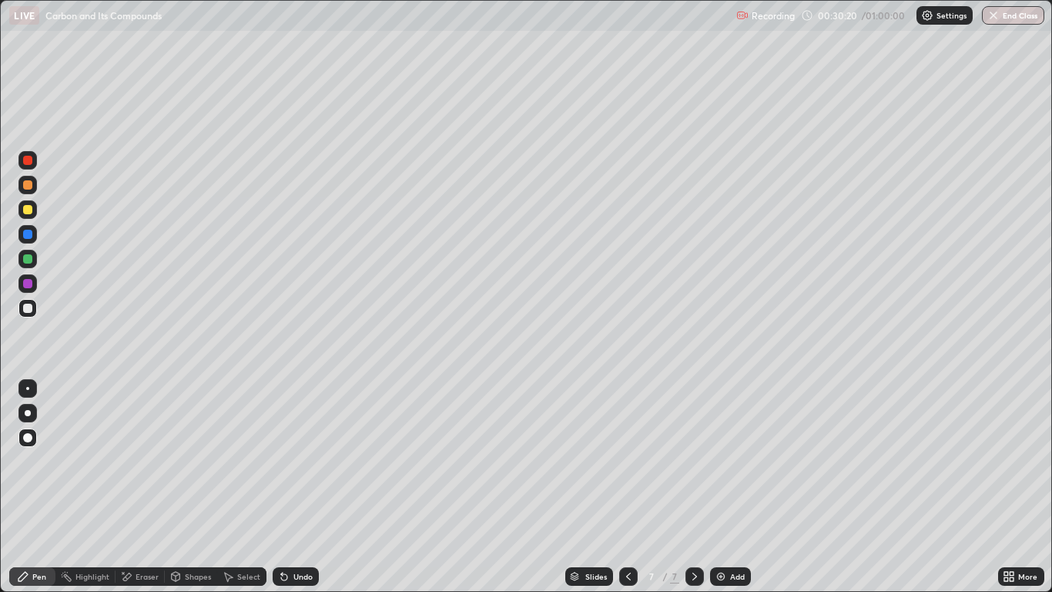
click at [29, 236] on div at bounding box center [27, 234] width 9 height 9
click at [26, 310] on div at bounding box center [27, 307] width 9 height 9
click at [141, 487] on div "Eraser" at bounding box center [147, 576] width 23 height 8
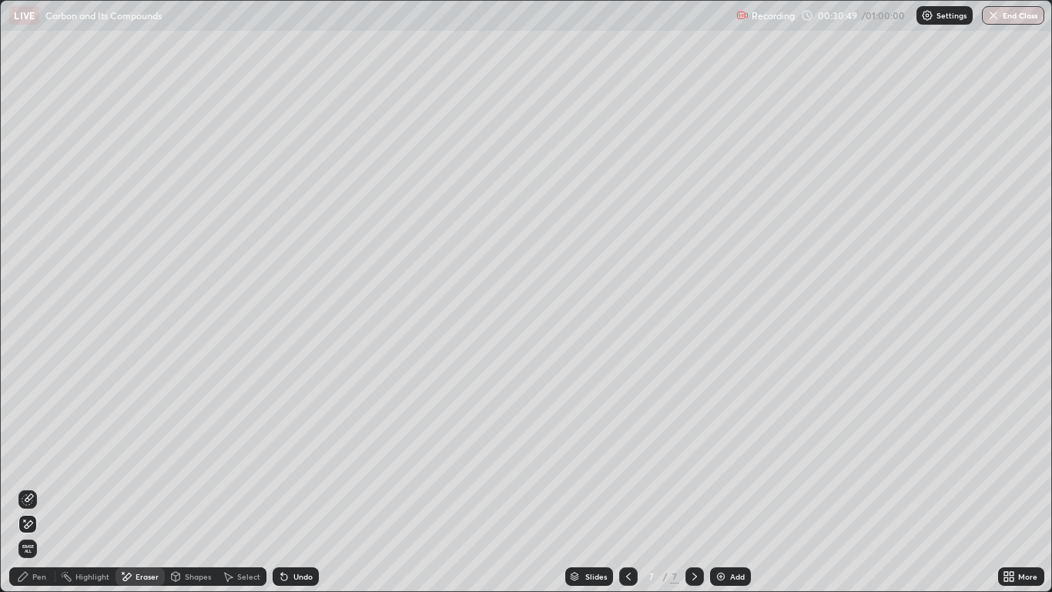
click at [32, 487] on div "Pen" at bounding box center [32, 576] width 46 height 18
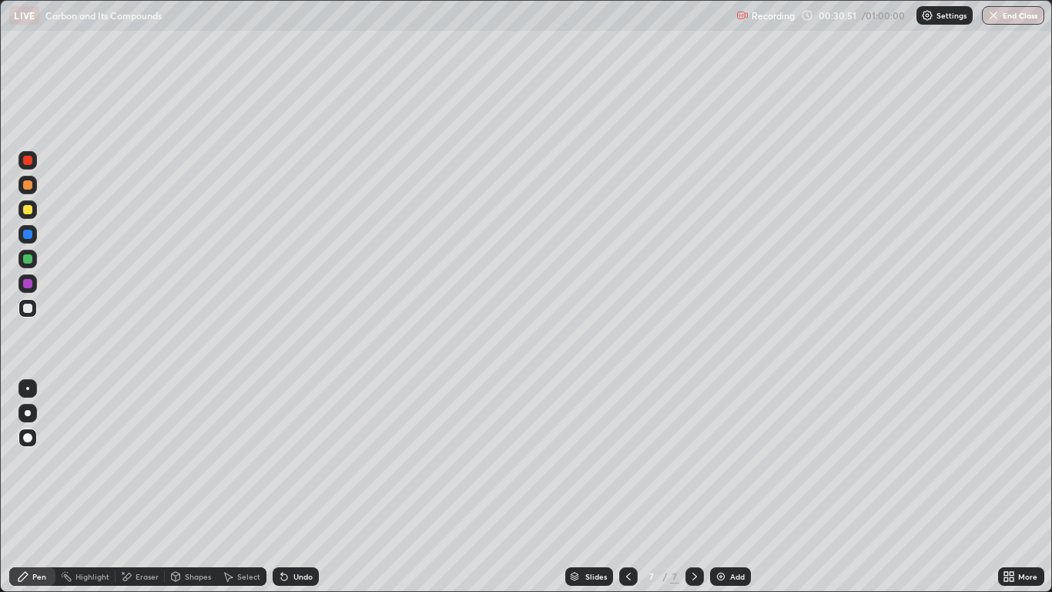
click at [297, 487] on div "Undo" at bounding box center [302, 576] width 19 height 8
click at [26, 233] on div at bounding box center [27, 234] width 9 height 9
click at [33, 233] on div at bounding box center [27, 234] width 18 height 18
click at [306, 487] on div "Undo" at bounding box center [302, 576] width 19 height 8
click at [295, 487] on div "Undo" at bounding box center [302, 576] width 19 height 8
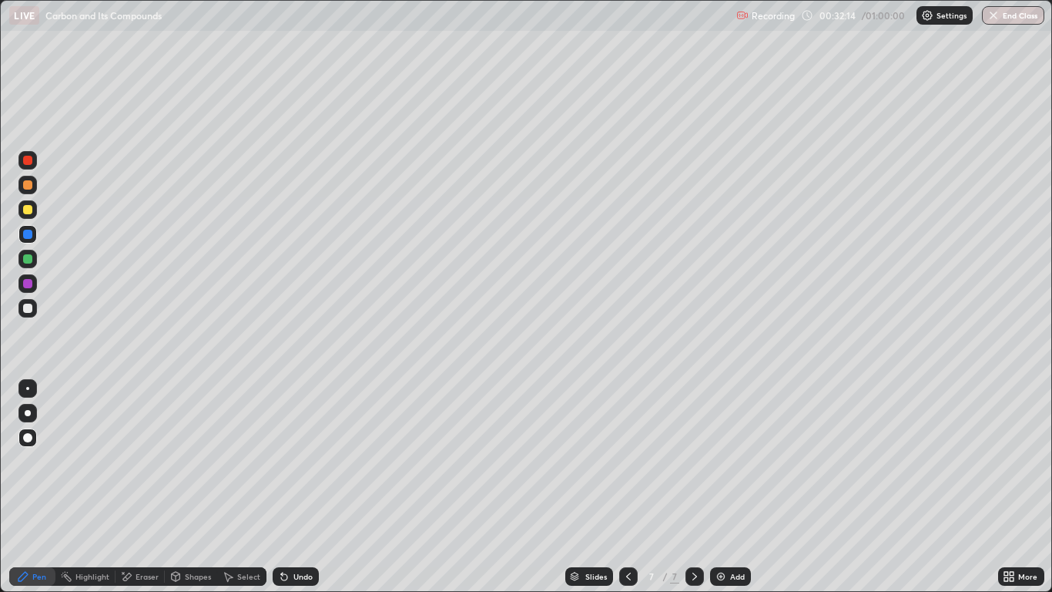
click at [34, 308] on div at bounding box center [27, 308] width 18 height 18
click at [727, 487] on div "Add" at bounding box center [730, 576] width 41 height 18
click at [302, 487] on div "Undo" at bounding box center [302, 576] width 19 height 8
click at [301, 487] on div "Undo" at bounding box center [302, 576] width 19 height 8
click at [300, 487] on div "Undo" at bounding box center [296, 576] width 46 height 18
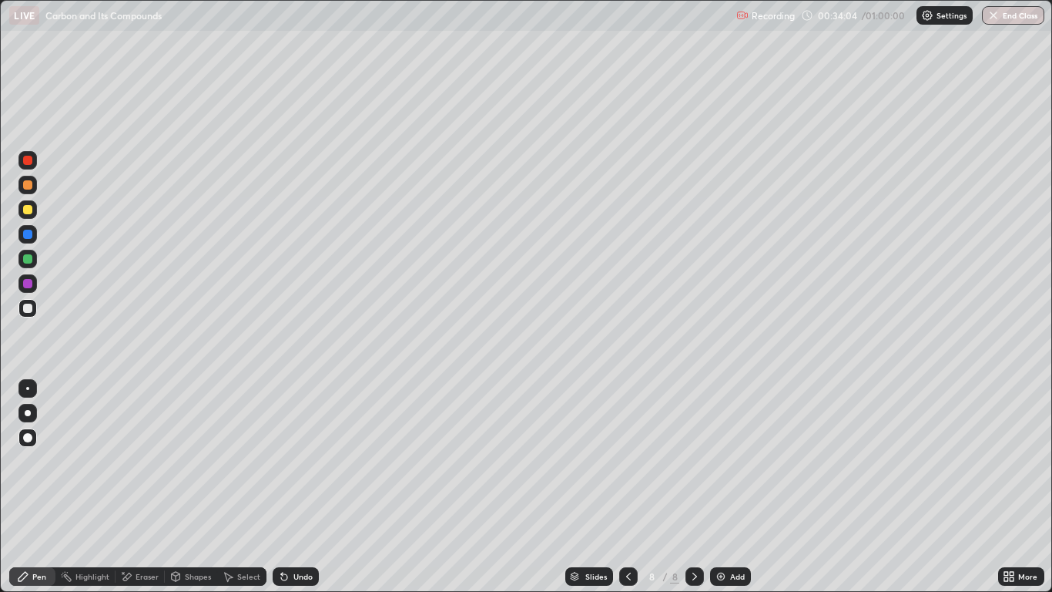
click at [300, 487] on div "Undo" at bounding box center [302, 576] width 19 height 8
click at [35, 316] on div at bounding box center [27, 308] width 18 height 25
click at [30, 183] on div at bounding box center [27, 184] width 9 height 9
click at [727, 487] on div "Add" at bounding box center [730, 576] width 41 height 18
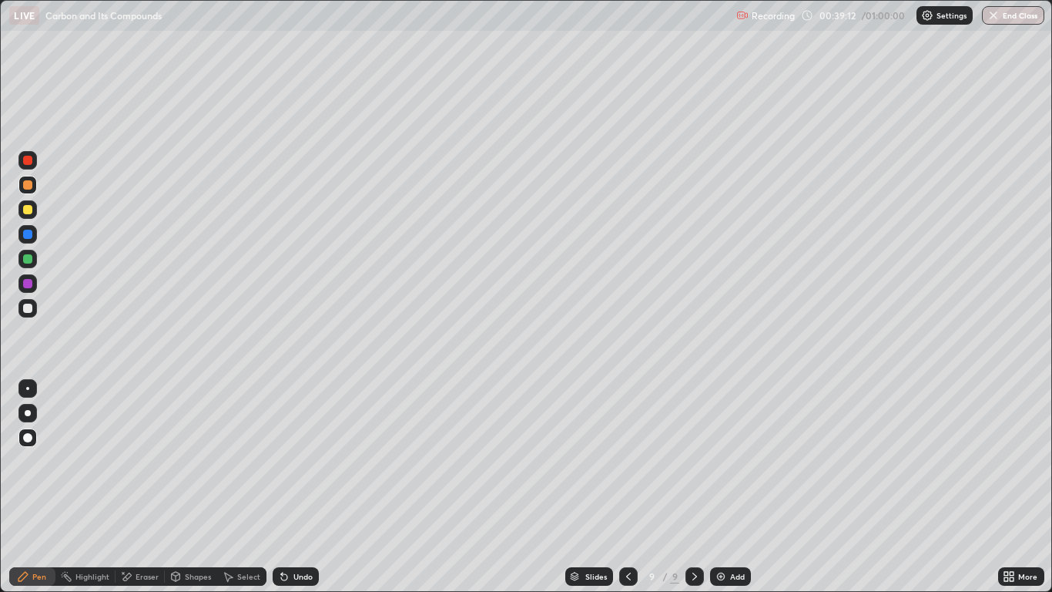
click at [24, 487] on div "Pen" at bounding box center [32, 576] width 46 height 18
click at [25, 309] on div at bounding box center [27, 307] width 9 height 9
click at [28, 308] on div at bounding box center [27, 307] width 9 height 9
click at [28, 186] on div at bounding box center [27, 184] width 9 height 9
click at [29, 212] on div at bounding box center [27, 209] width 9 height 9
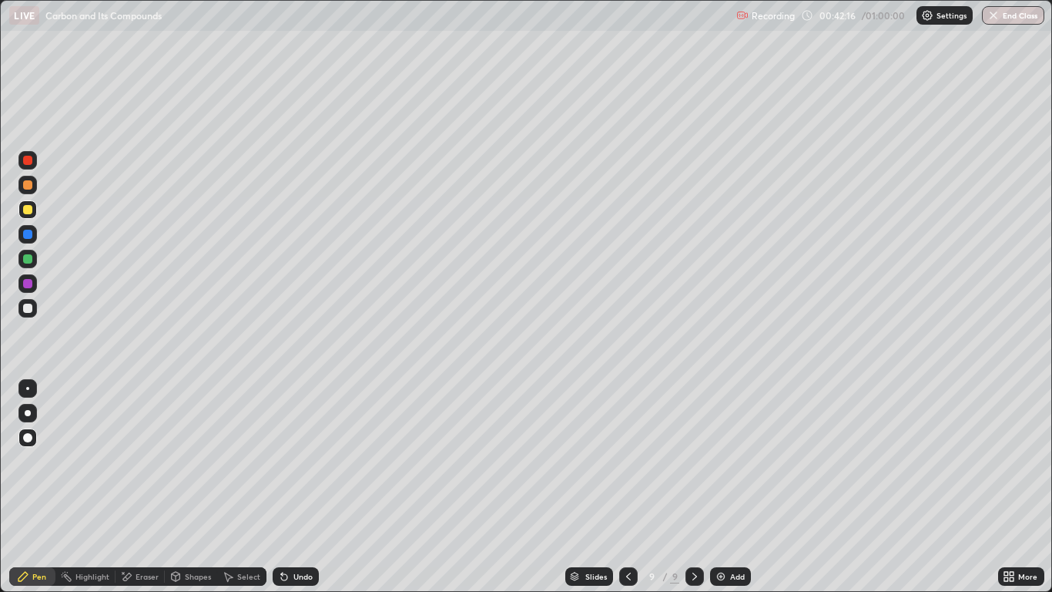
click at [32, 300] on div at bounding box center [27, 308] width 18 height 18
click at [294, 487] on div "Undo" at bounding box center [302, 576] width 19 height 8
click at [26, 210] on div at bounding box center [27, 209] width 9 height 9
click at [139, 487] on div "Eraser" at bounding box center [147, 576] width 23 height 8
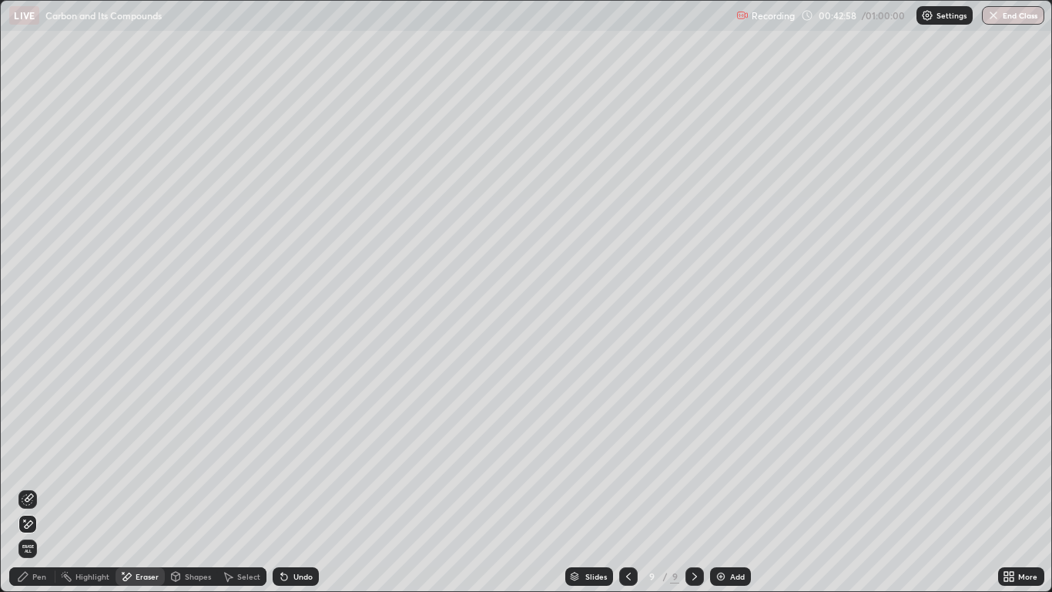
click at [40, 487] on div "Pen" at bounding box center [39, 576] width 14 height 8
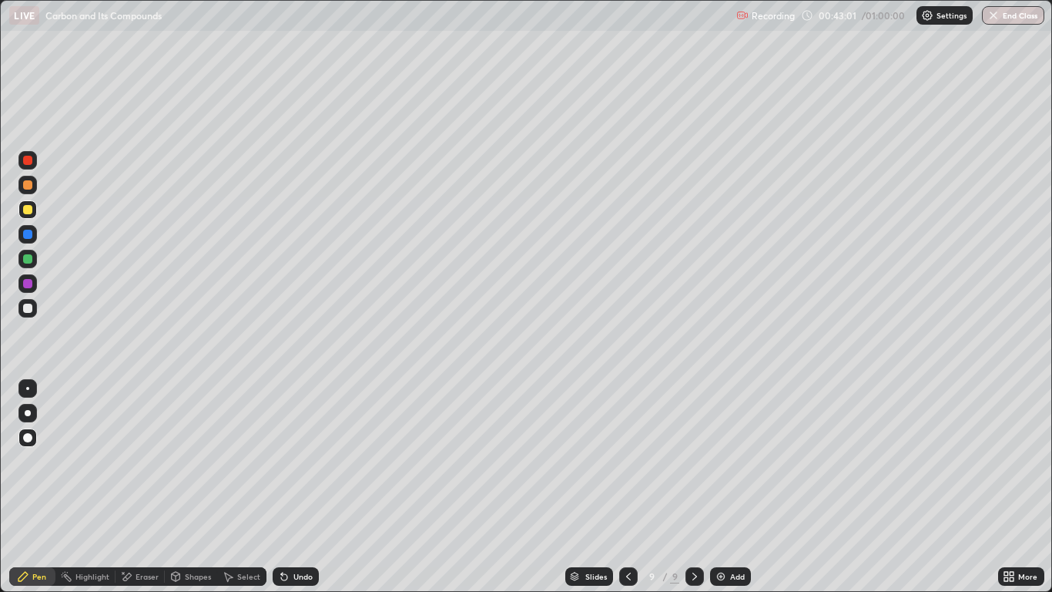
click at [25, 234] on div at bounding box center [27, 234] width 9 height 9
click at [298, 487] on div "Undo" at bounding box center [302, 576] width 19 height 8
click at [300, 487] on div "Undo" at bounding box center [302, 576] width 19 height 8
click at [28, 163] on div at bounding box center [27, 160] width 9 height 9
click at [28, 308] on div at bounding box center [27, 307] width 9 height 9
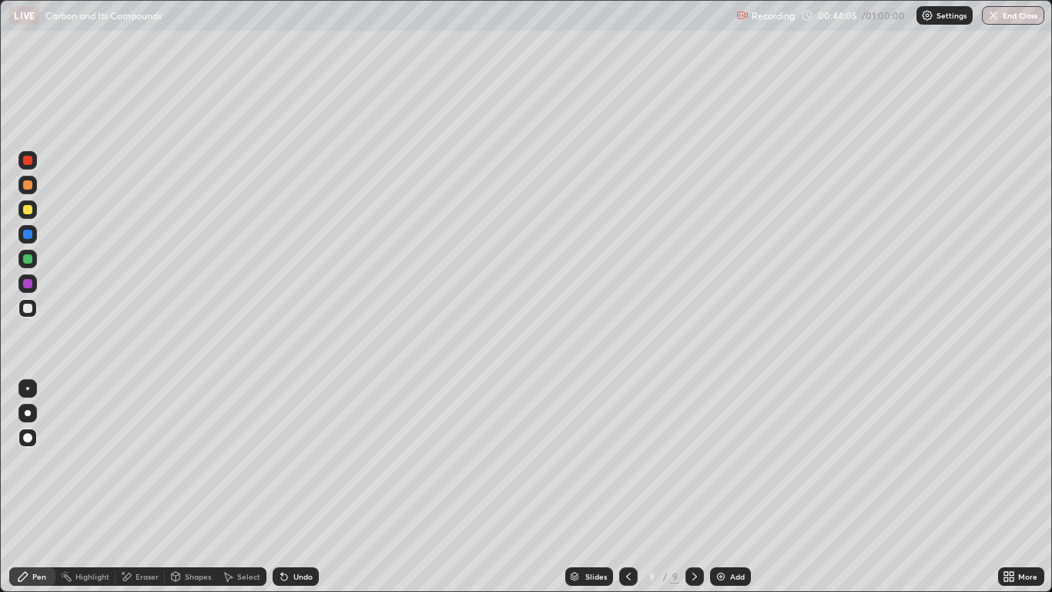
click at [28, 259] on div at bounding box center [27, 258] width 9 height 9
click at [32, 309] on div at bounding box center [27, 307] width 9 height 9
click at [304, 487] on div "Undo" at bounding box center [302, 576] width 19 height 8
click at [28, 210] on div at bounding box center [27, 209] width 9 height 9
click at [300, 487] on div "Undo" at bounding box center [302, 576] width 19 height 8
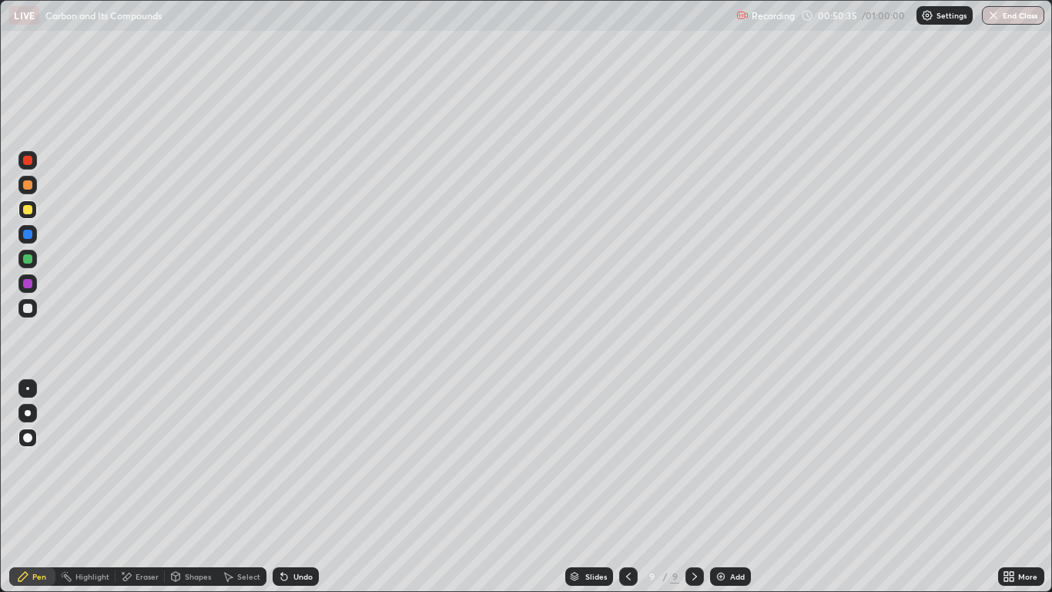
click at [302, 487] on div "Undo" at bounding box center [302, 576] width 19 height 8
click at [1003, 15] on button "End Class" at bounding box center [1013, 15] width 62 height 18
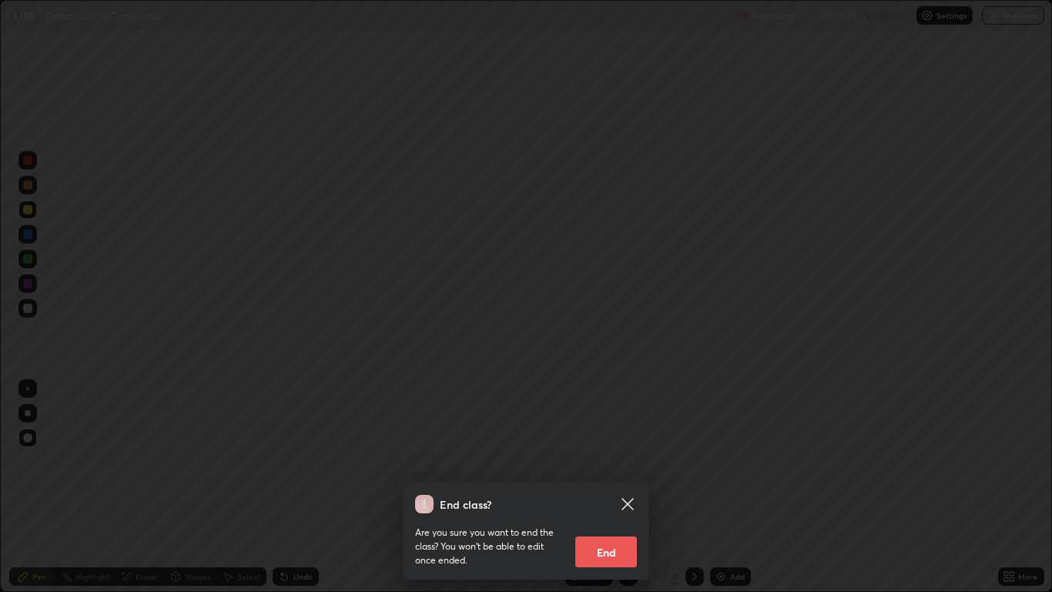
click at [606, 487] on button "End" at bounding box center [606, 551] width 62 height 31
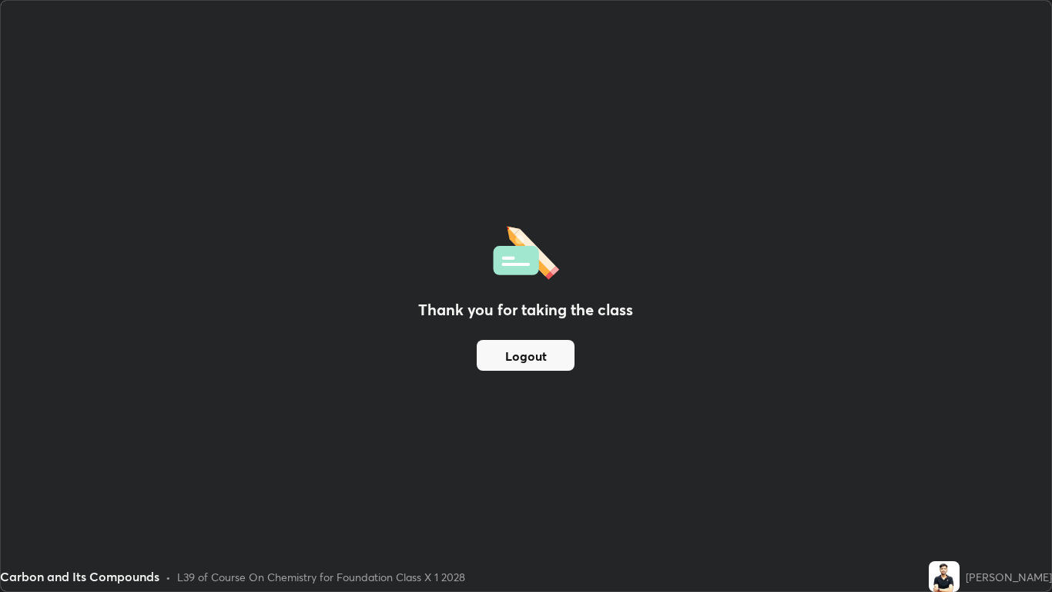
click at [505, 350] on button "Logout" at bounding box center [526, 355] width 98 height 31
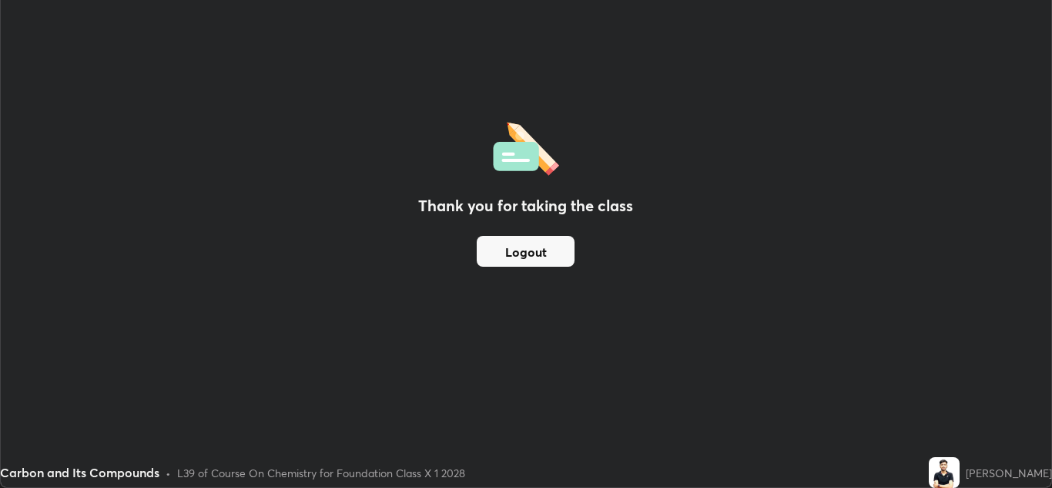
scroll to position [76537, 75972]
